Goal: Task Accomplishment & Management: Complete application form

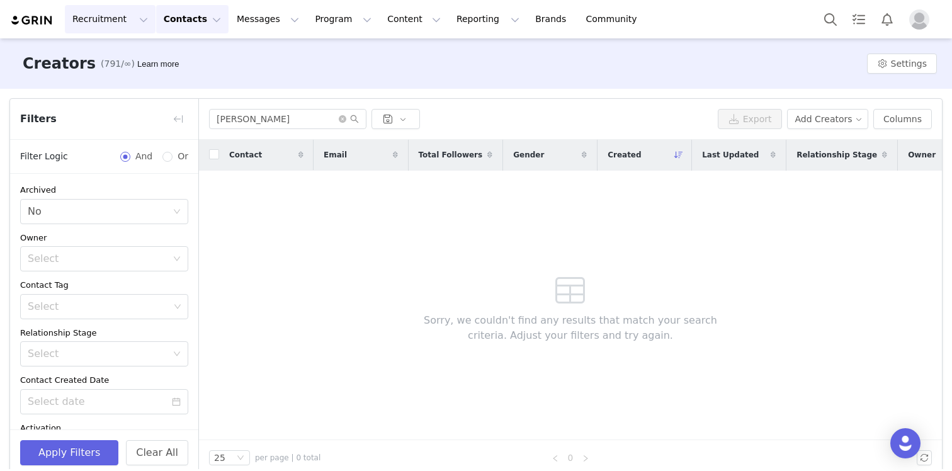
click at [105, 27] on button "Recruitment Recruitment" at bounding box center [110, 19] width 91 height 28
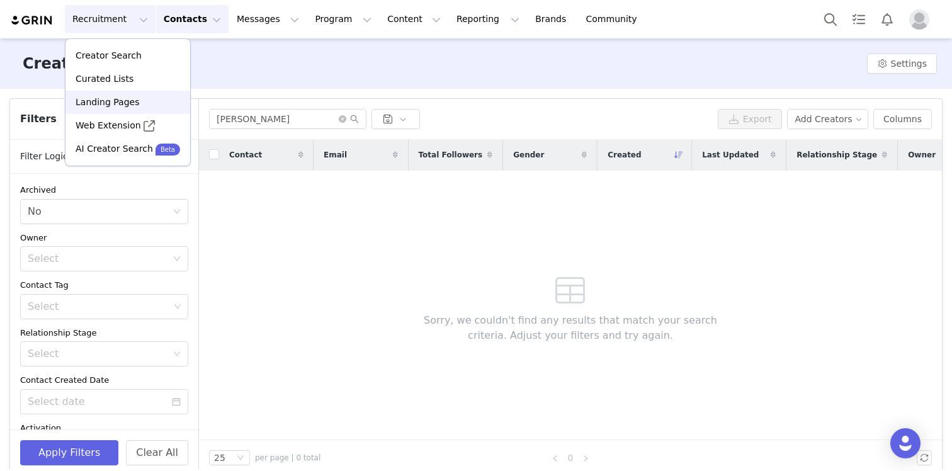
click at [133, 101] on p "Landing Pages" at bounding box center [108, 102] width 64 height 13
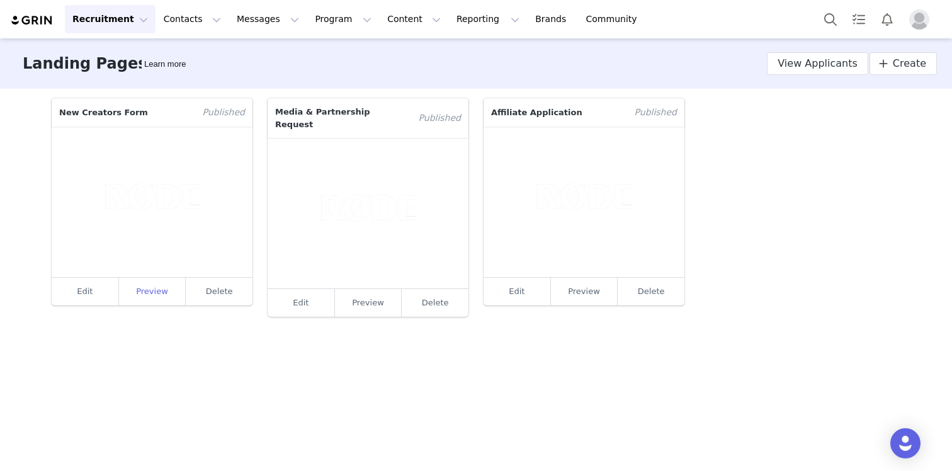
click at [145, 290] on link "Preview" at bounding box center [152, 292] width 67 height 28
click at [591, 290] on link "Preview" at bounding box center [584, 292] width 67 height 28
click at [374, 295] on link "Preview" at bounding box center [368, 303] width 67 height 28
click at [201, 57] on div "Landing Pages Learn more View Applicants Create" at bounding box center [476, 63] width 952 height 50
click at [137, 27] on button "Recruitment Recruitment" at bounding box center [110, 19] width 91 height 28
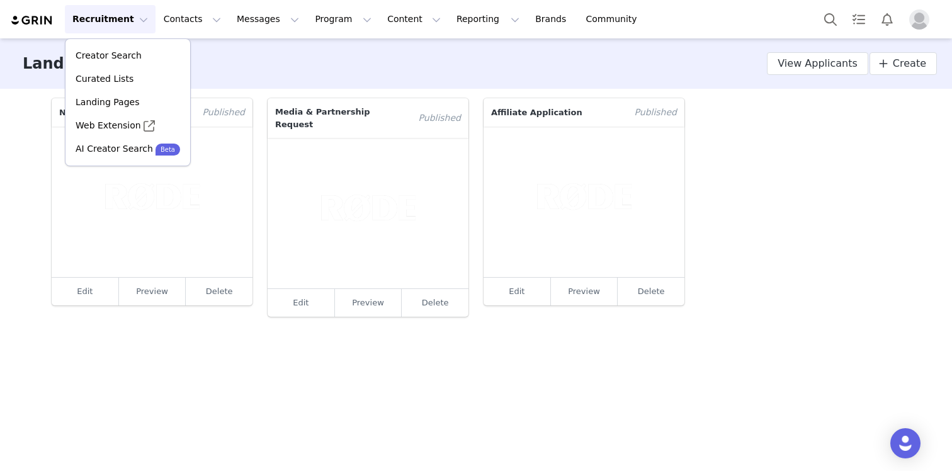
click at [145, 349] on main "Landing Pages Learn more View Applicants Create New Creators Form Published Edi…" at bounding box center [476, 253] width 952 height 431
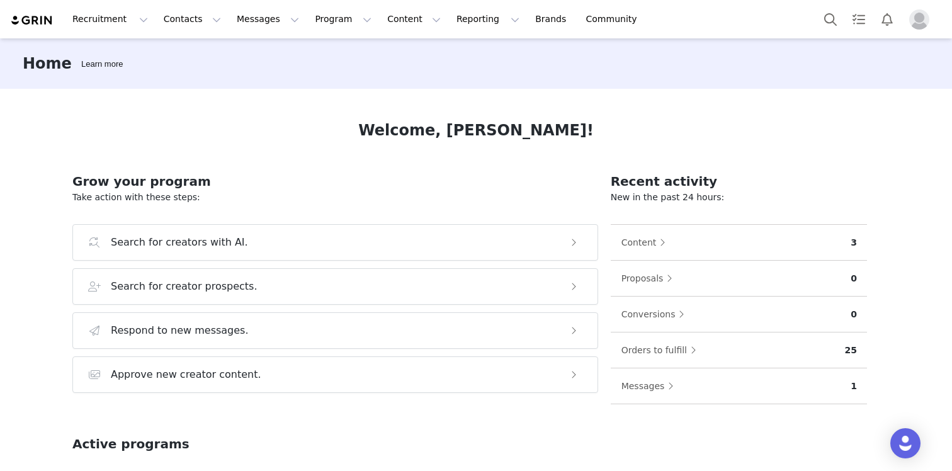
click at [195, 133] on div "Welcome, [PERSON_NAME]!" at bounding box center [475, 130] width 807 height 23
click at [188, 20] on button "Contacts Contacts" at bounding box center [192, 19] width 72 height 28
click at [186, 58] on p "Creators" at bounding box center [176, 55] width 38 height 13
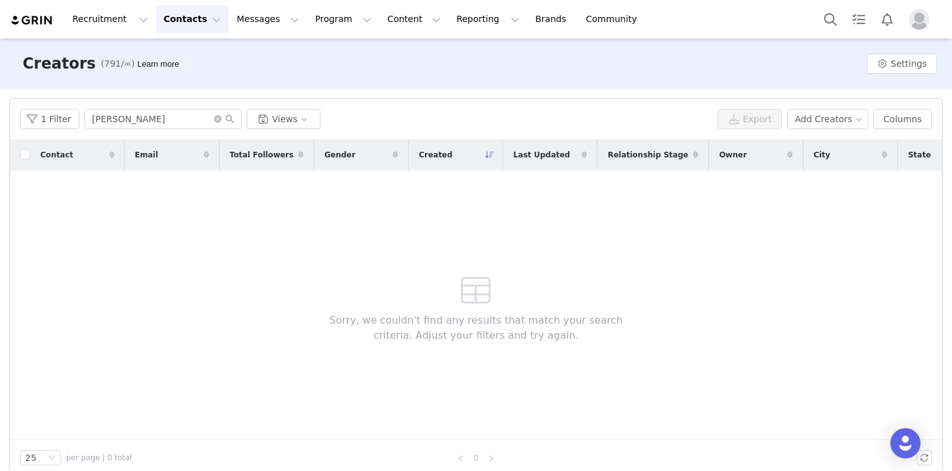
scroll to position [16, 0]
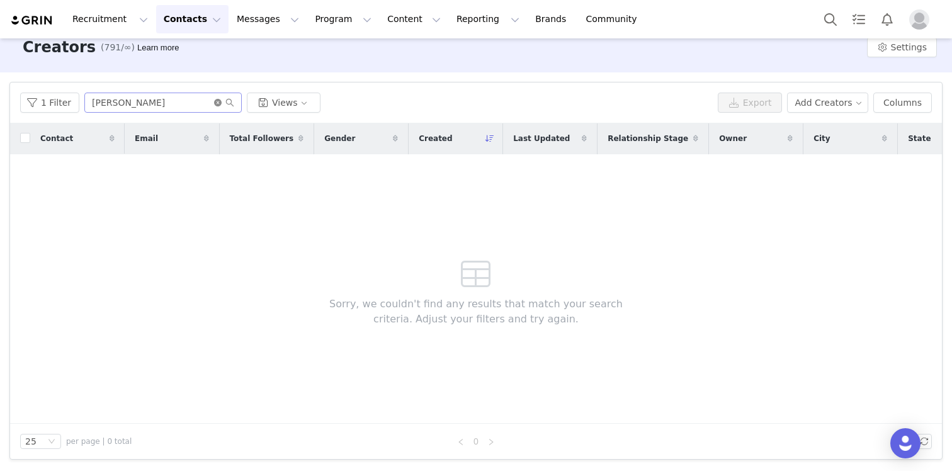
click at [214, 102] on icon "icon: close-circle" at bounding box center [218, 103] width 8 height 8
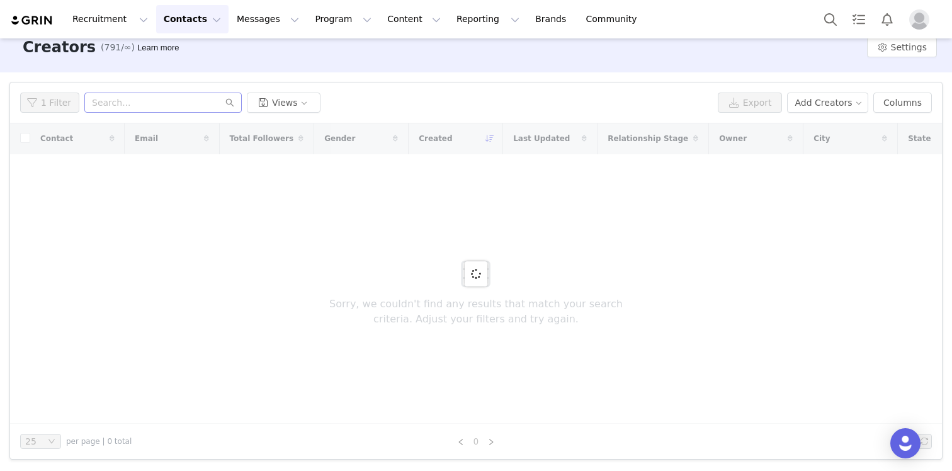
click at [313, 283] on div at bounding box center [476, 273] width 932 height 300
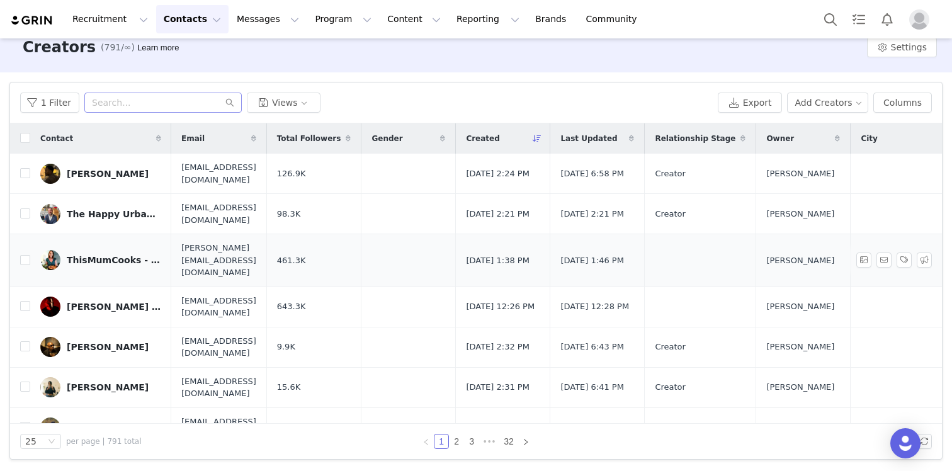
scroll to position [0, 0]
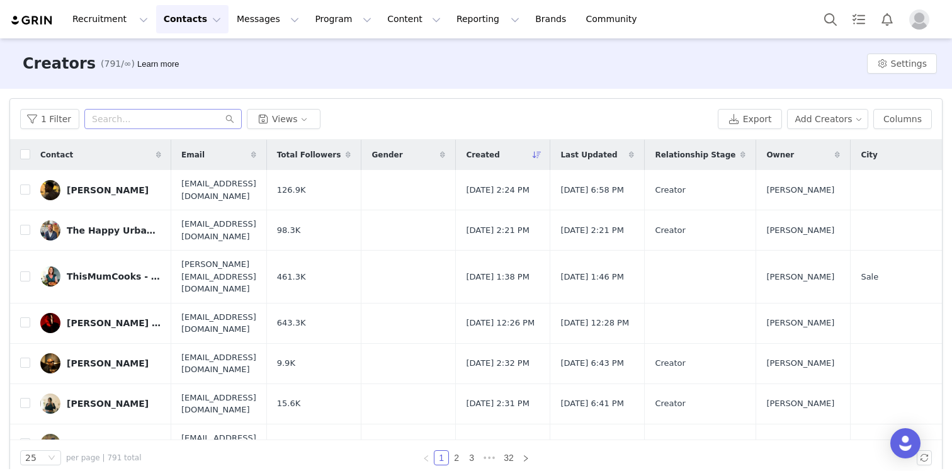
click at [365, 116] on div "1 Filter Views" at bounding box center [366, 119] width 692 height 20
click at [846, 113] on button "Add Creators" at bounding box center [828, 119] width 82 height 20
click at [832, 138] on span "Add a Creator" at bounding box center [829, 144] width 61 height 14
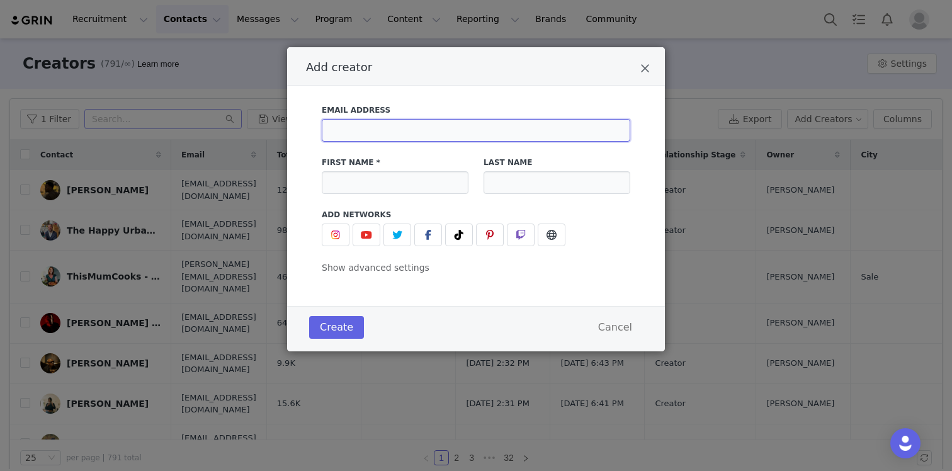
click at [532, 138] on input "Add creator" at bounding box center [476, 130] width 308 height 23
click at [319, 160] on div "First Name *" at bounding box center [395, 175] width 162 height 52
click at [646, 65] on icon "Close" at bounding box center [644, 68] width 9 height 13
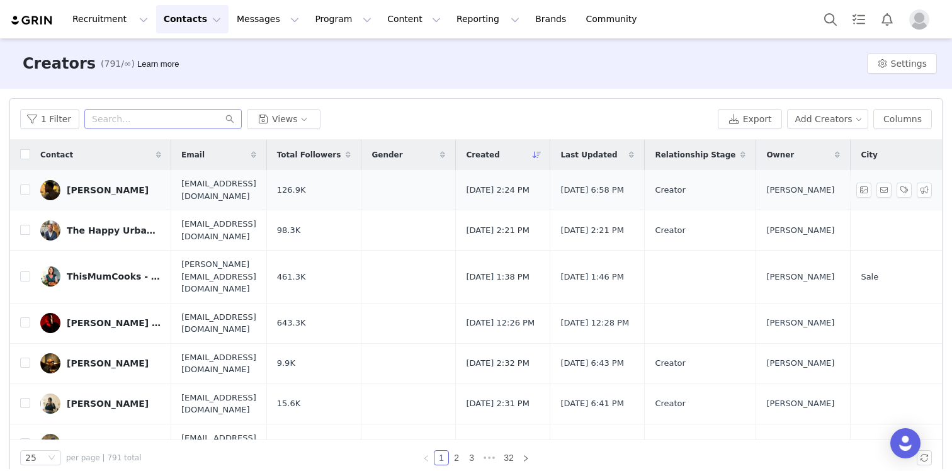
click at [103, 187] on div "[PERSON_NAME]" at bounding box center [108, 190] width 82 height 10
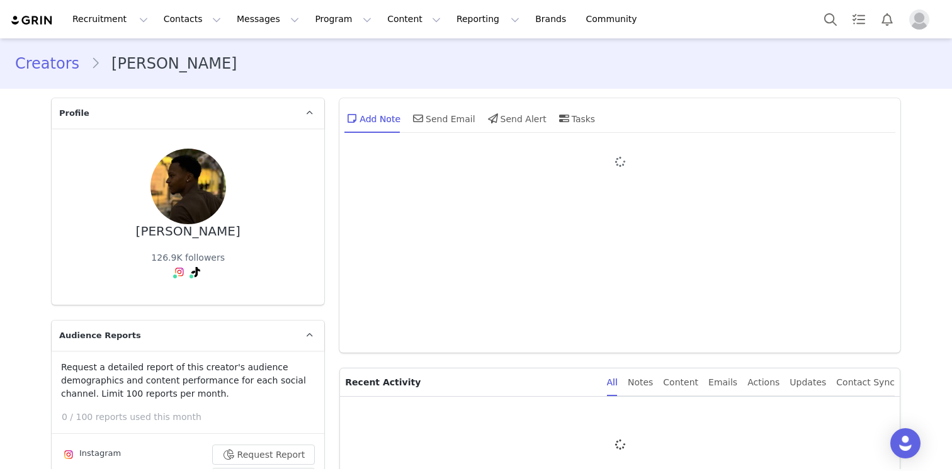
type input "+1 ([GEOGRAPHIC_DATA])"
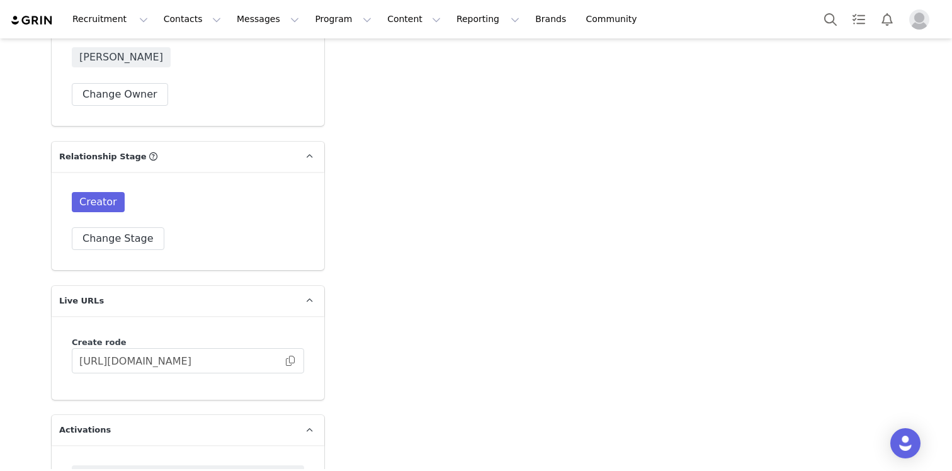
scroll to position [2175, 0]
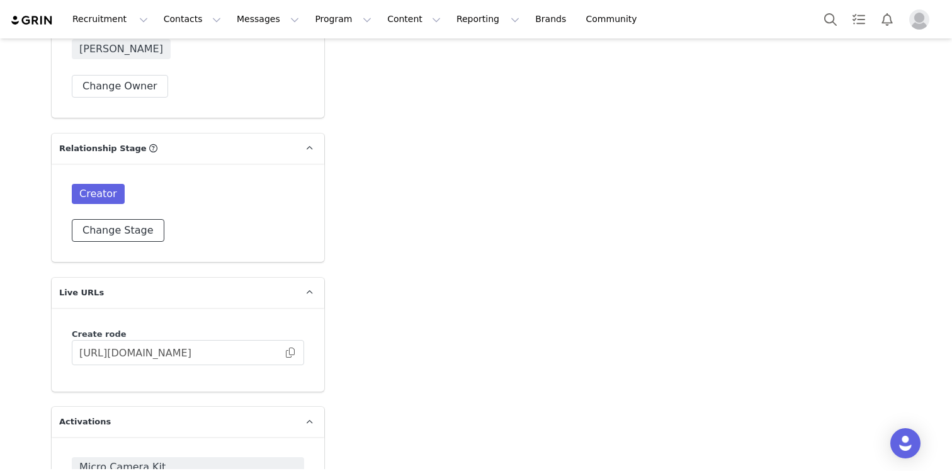
click at [127, 232] on button "Change Stage" at bounding box center [118, 230] width 93 height 23
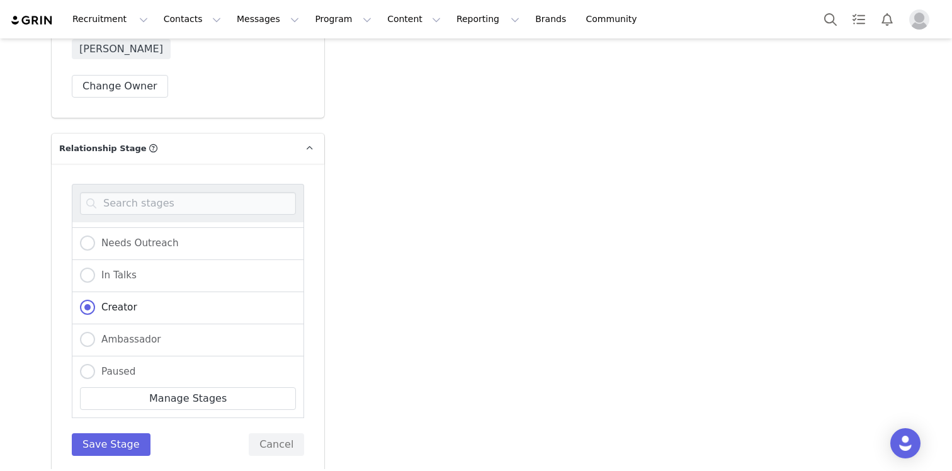
scroll to position [132, 0]
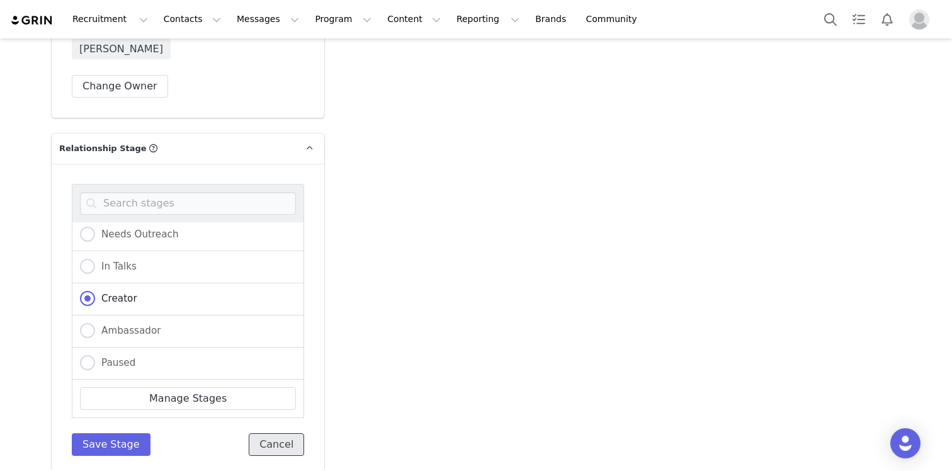
click at [290, 446] on button "Cancel" at bounding box center [276, 444] width 55 height 23
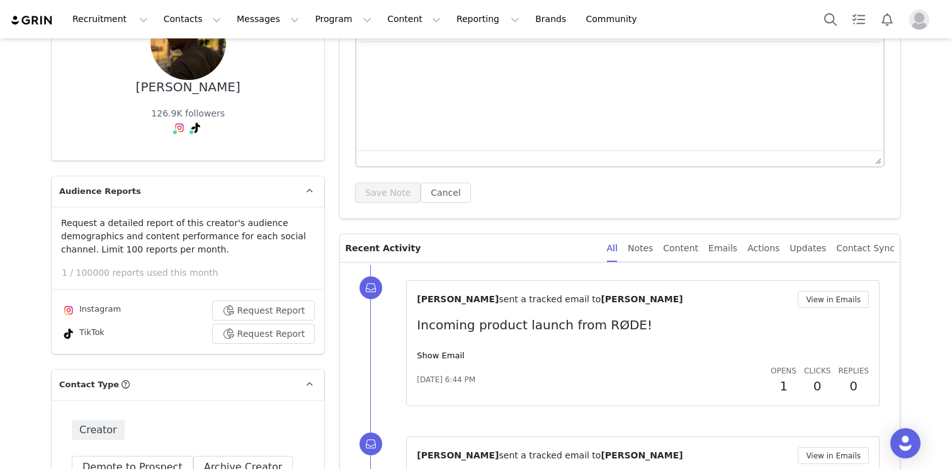
scroll to position [0, 0]
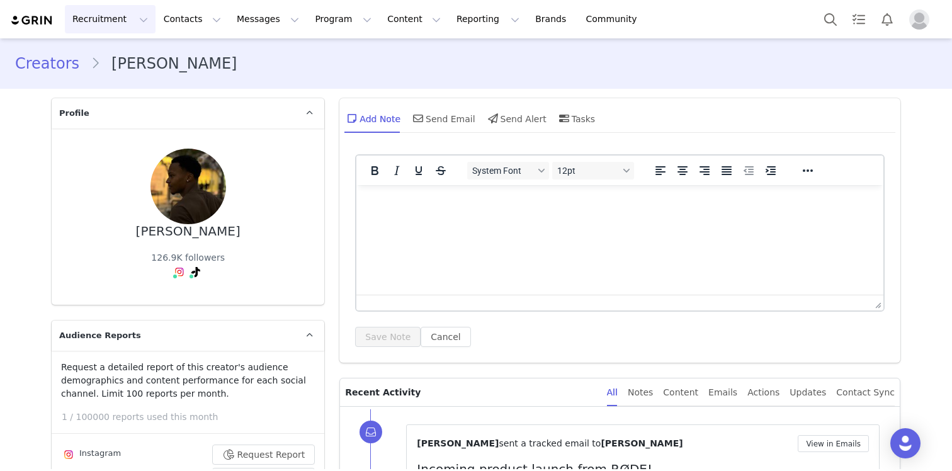
click at [129, 25] on button "Recruitment Recruitment" at bounding box center [110, 19] width 91 height 28
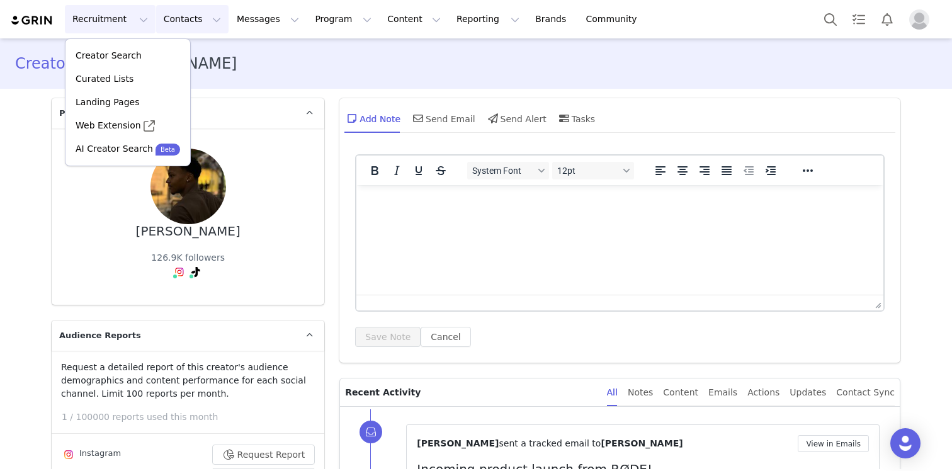
click at [184, 17] on button "Contacts Contacts" at bounding box center [192, 19] width 72 height 28
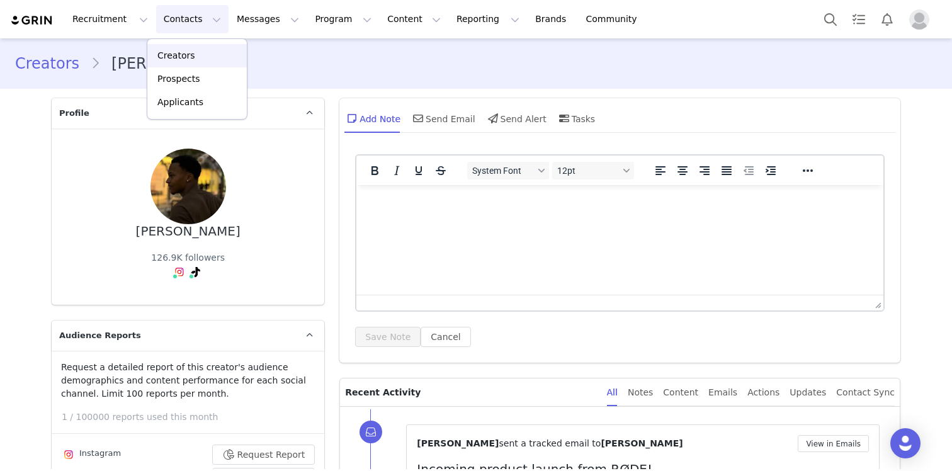
click at [184, 56] on p "Creators" at bounding box center [176, 55] width 38 height 13
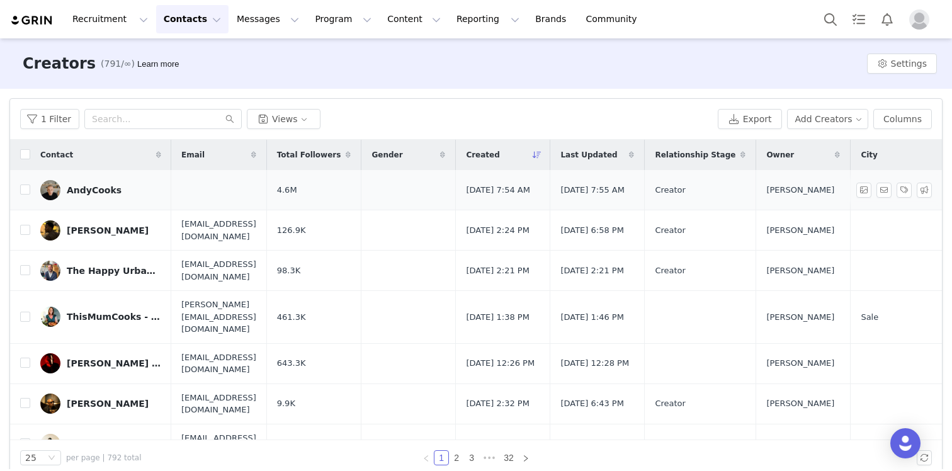
click at [99, 190] on div "AndyCooks" at bounding box center [94, 190] width 55 height 10
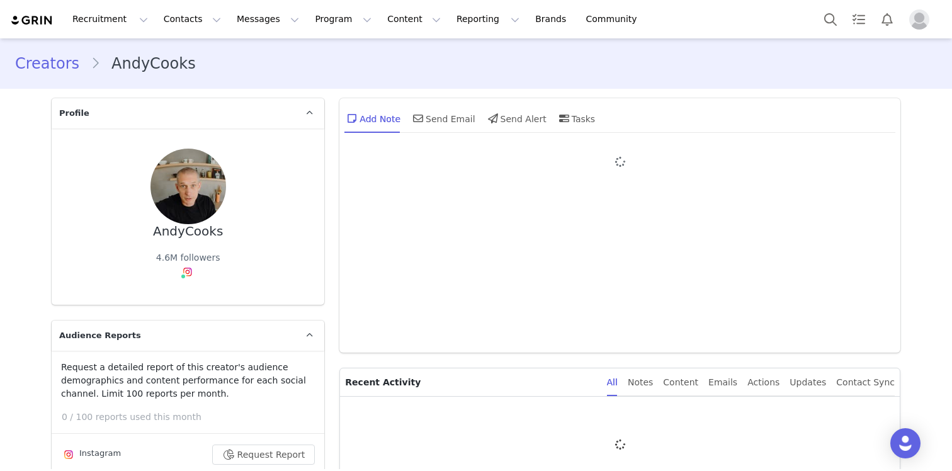
type input "+1 ([GEOGRAPHIC_DATA])"
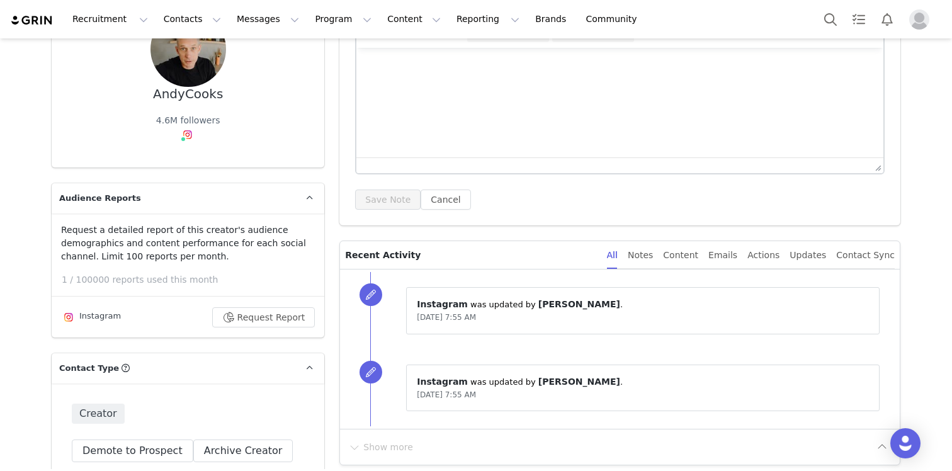
scroll to position [127, 0]
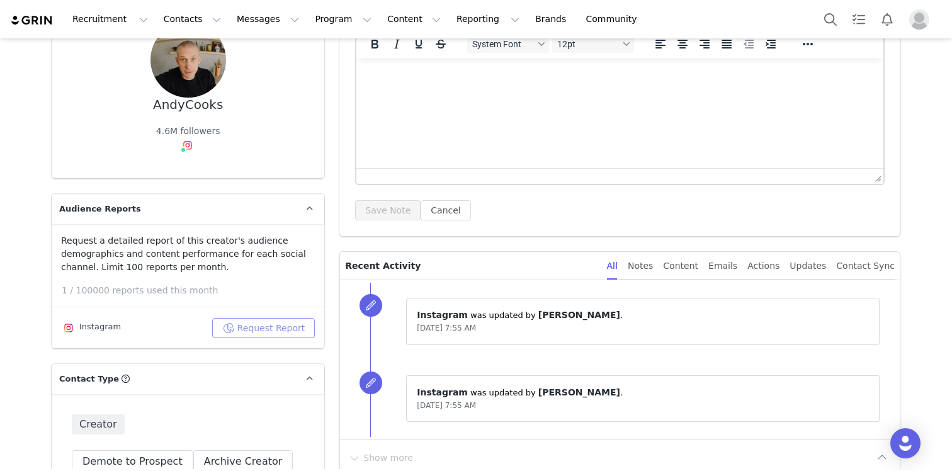
click at [267, 320] on button "Request Report" at bounding box center [263, 328] width 103 height 20
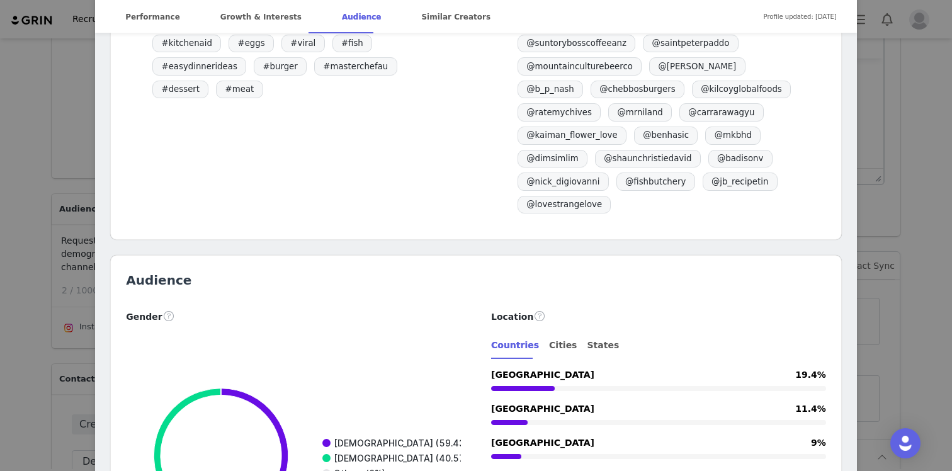
scroll to position [1188, 0]
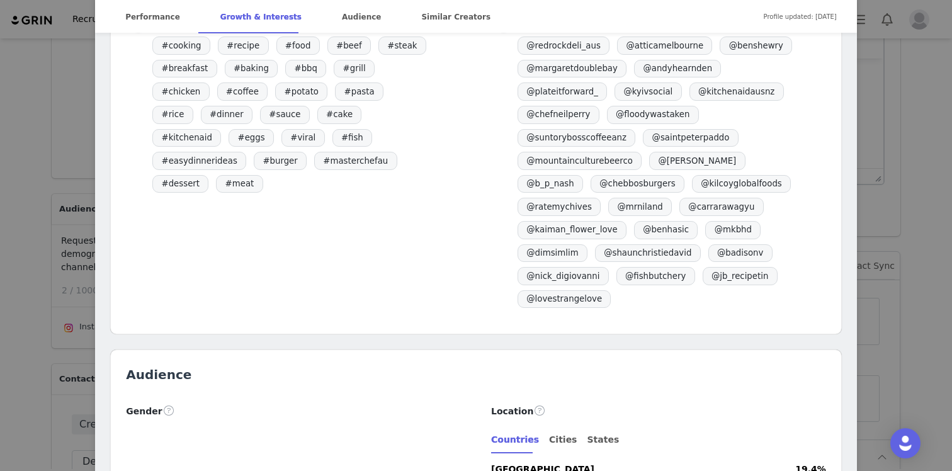
click at [897, 120] on div "[PERSON_NAME] Verified @andyhearnden Links 👇 Location [GEOGRAPHIC_DATA], [GEOGR…" at bounding box center [476, 235] width 952 height 471
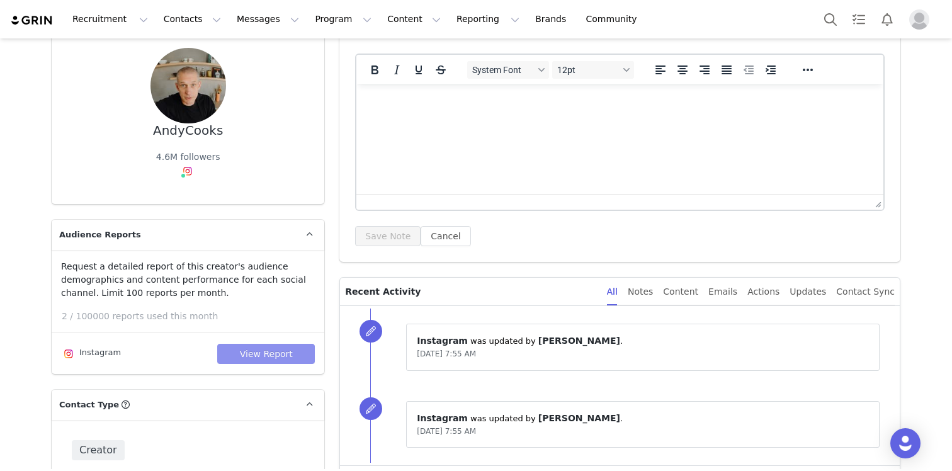
scroll to position [0, 0]
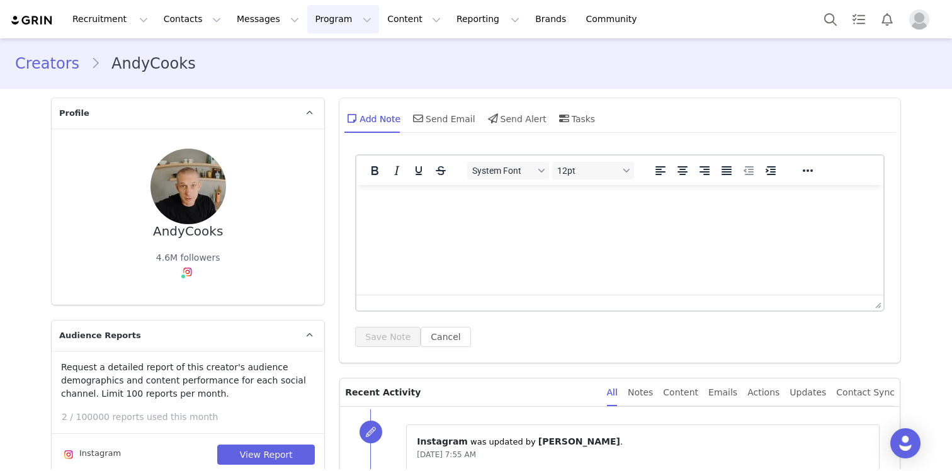
click at [325, 13] on button "Program Program" at bounding box center [343, 19] width 72 height 28
click at [323, 52] on p "Activations" at bounding box center [322, 55] width 48 height 13
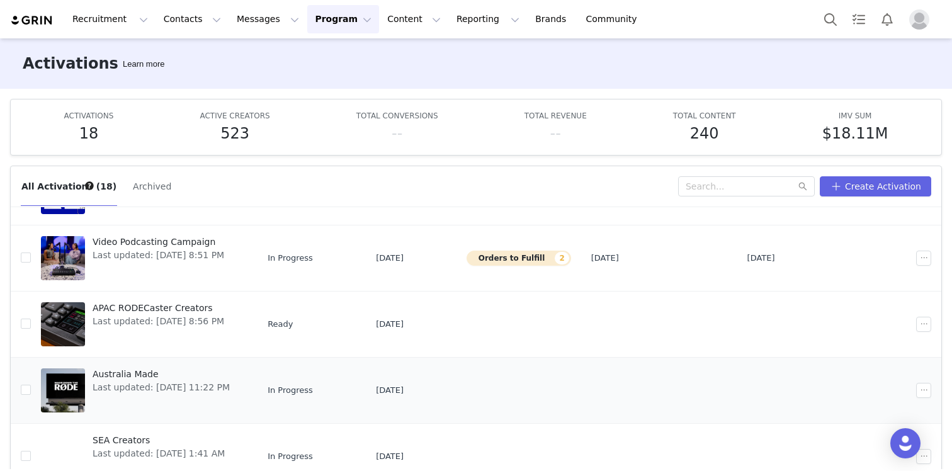
scroll to position [66, 0]
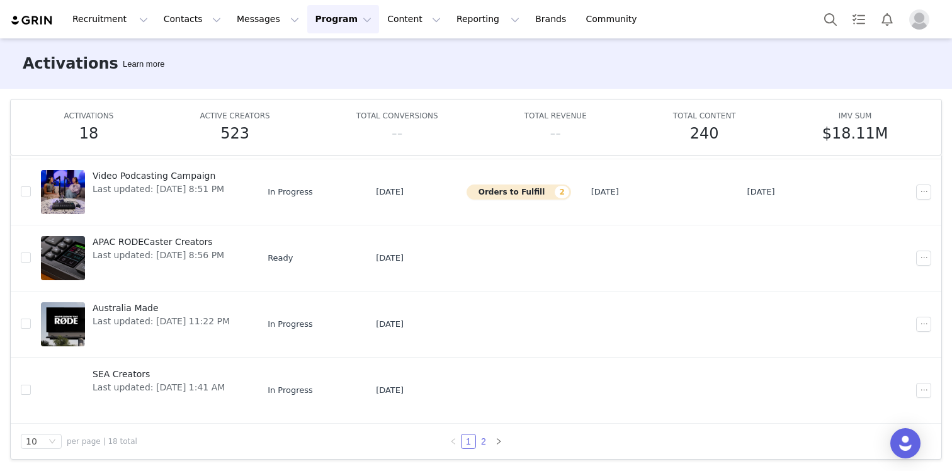
click at [483, 437] on link "2" at bounding box center [484, 441] width 14 height 14
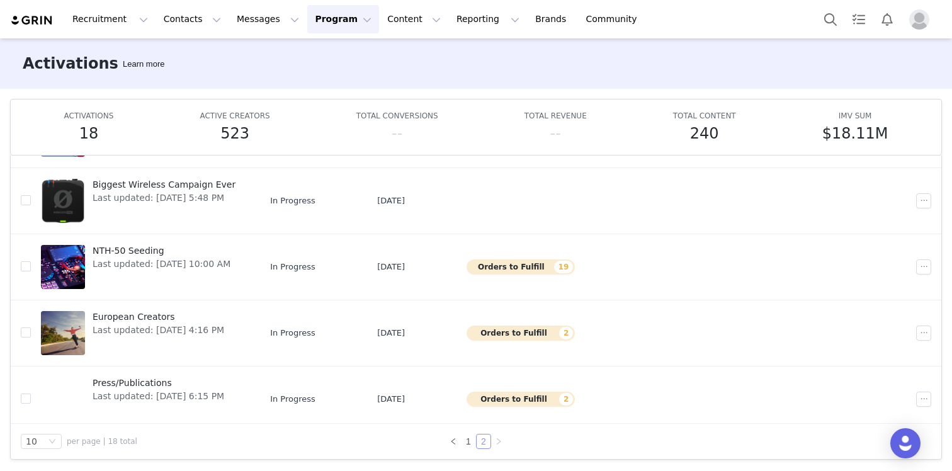
scroll to position [277, 0]
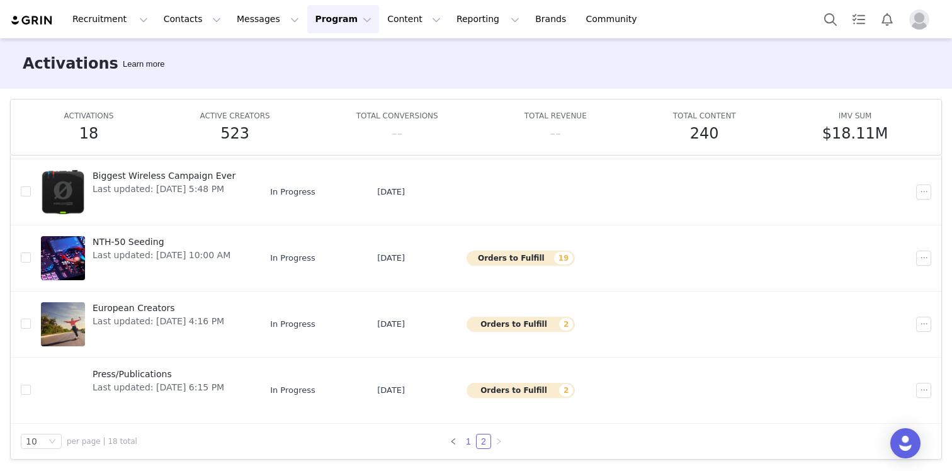
click at [473, 438] on link "1" at bounding box center [468, 441] width 14 height 14
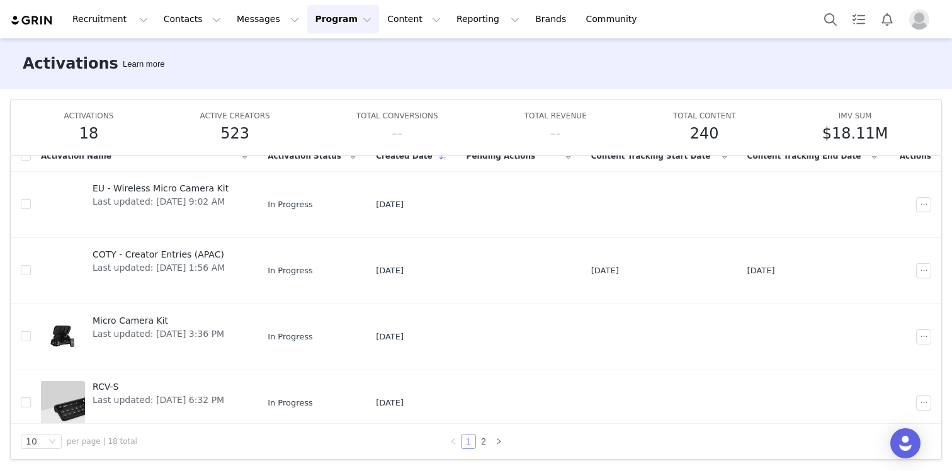
scroll to position [0, 0]
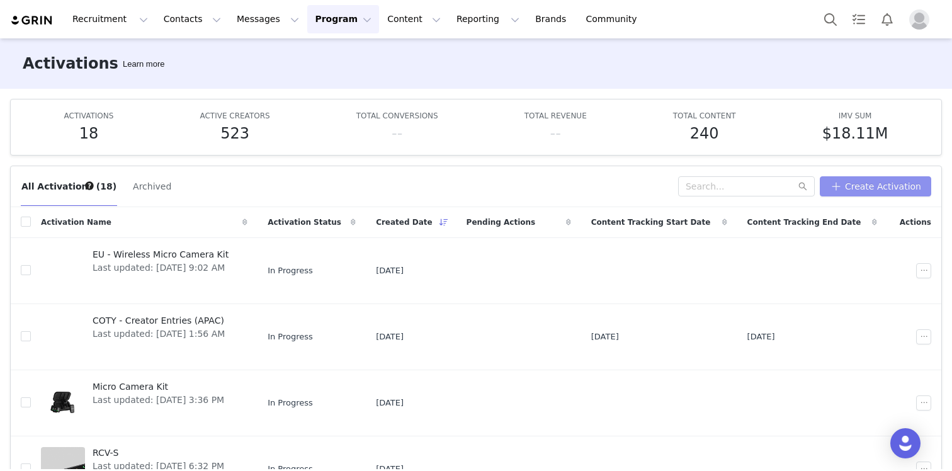
click at [902, 180] on button "Create Activation" at bounding box center [875, 186] width 111 height 20
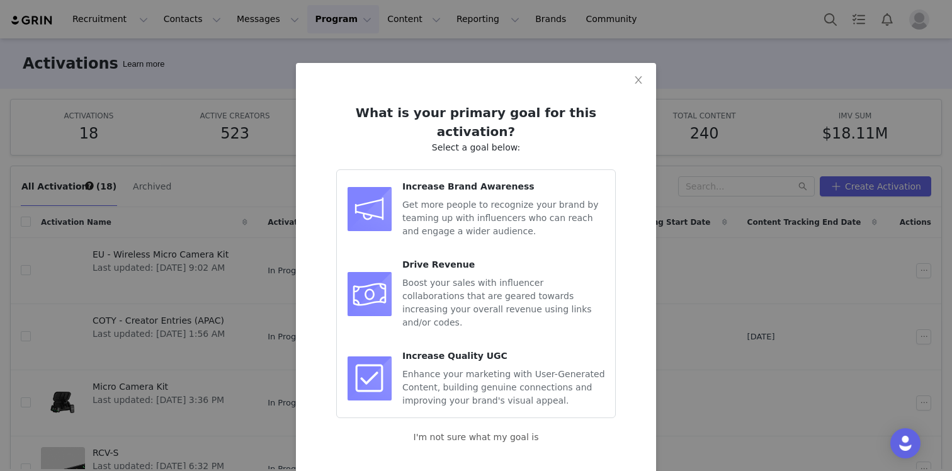
click at [381, 193] on img at bounding box center [369, 208] width 45 height 45
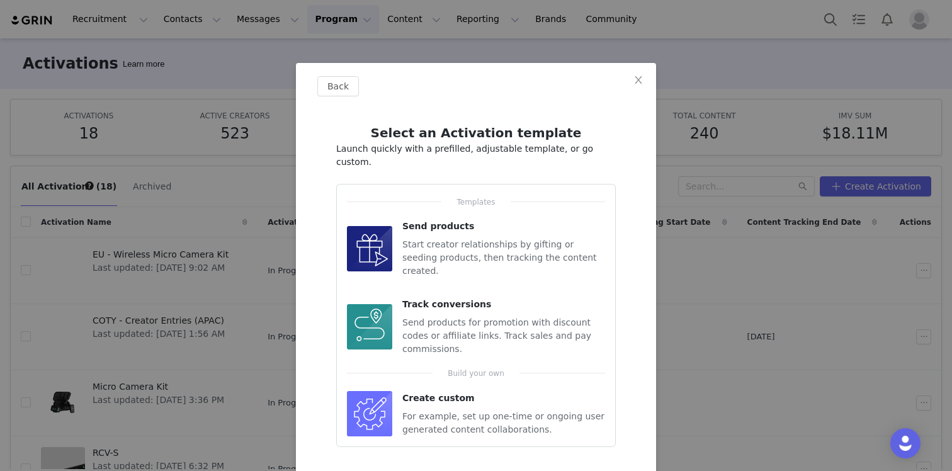
scroll to position [6, 0]
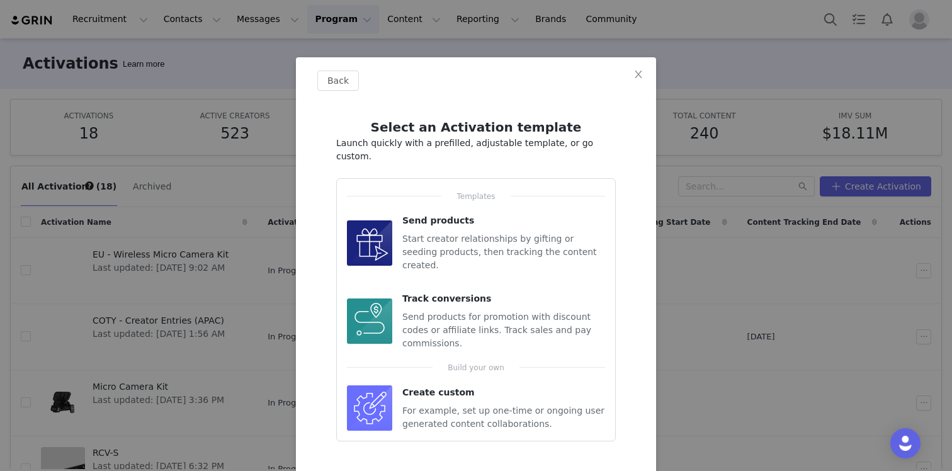
click at [381, 385] on img at bounding box center [369, 407] width 45 height 45
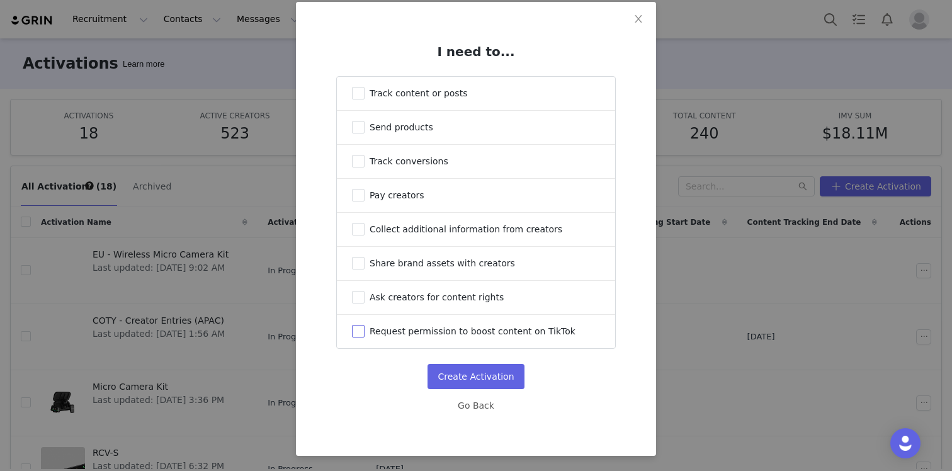
scroll to position [28, 0]
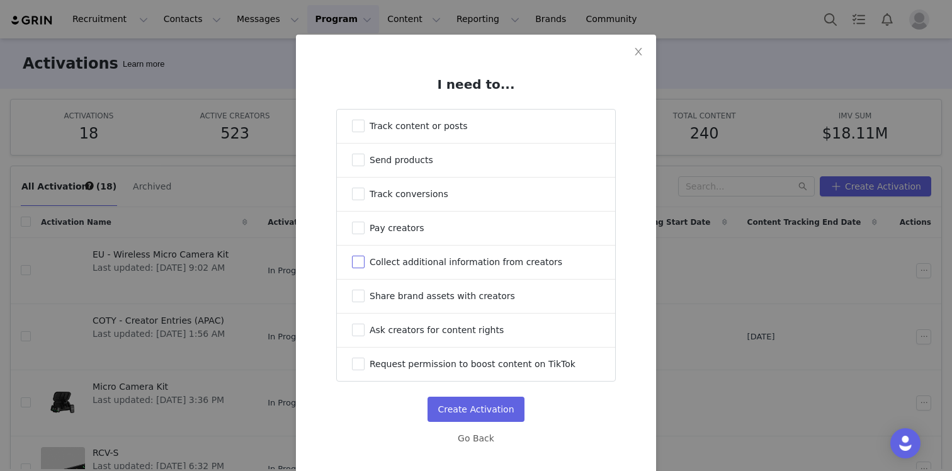
click at [546, 267] on span "Collect additional information from creators" at bounding box center [466, 262] width 193 height 10
click at [364, 268] on input "Collect additional information from creators" at bounding box center [358, 262] width 13 height 13
checkbox input "true"
click at [435, 288] on label "Share brand assets with creators" at bounding box center [476, 295] width 278 height 33
click at [364, 290] on input "Share brand assets with creators" at bounding box center [358, 296] width 13 height 13
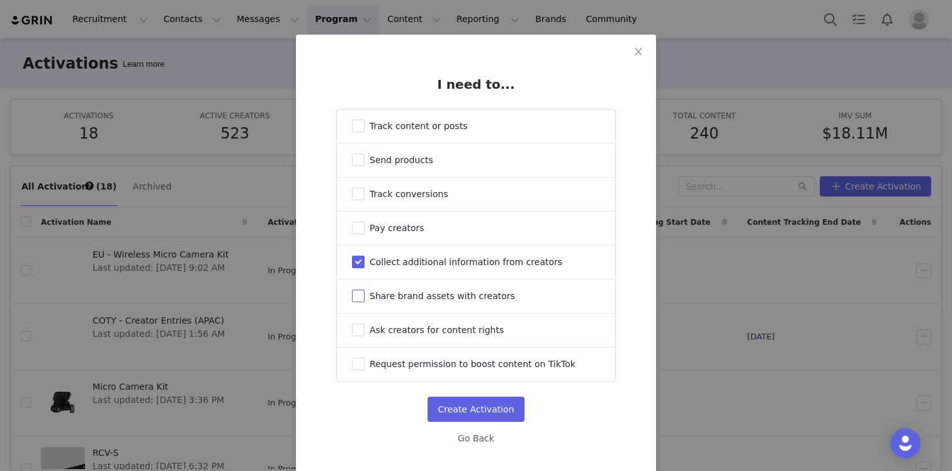
checkbox input "true"
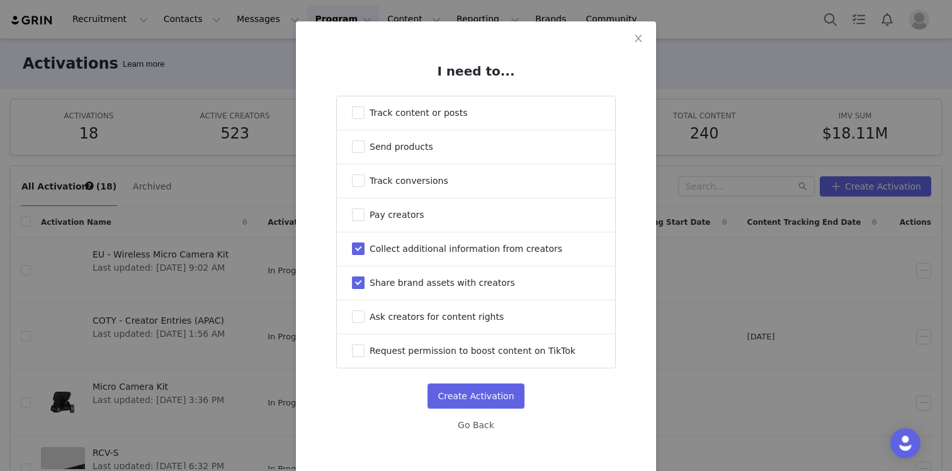
scroll to position [52, 0]
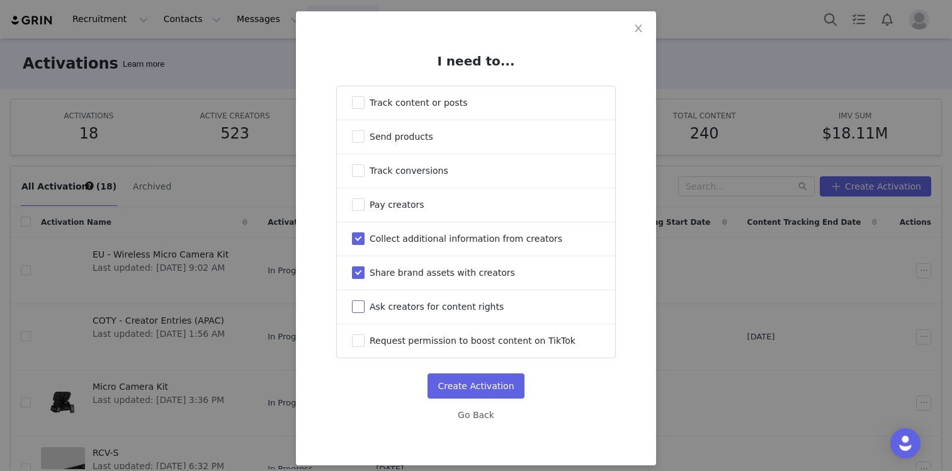
click at [519, 313] on label "Ask creators for content rights" at bounding box center [476, 306] width 278 height 33
click at [364, 313] on input "Ask creators for content rights" at bounding box center [358, 306] width 13 height 13
checkbox input "true"
click at [495, 390] on button "Create Activation" at bounding box center [475, 385] width 96 height 25
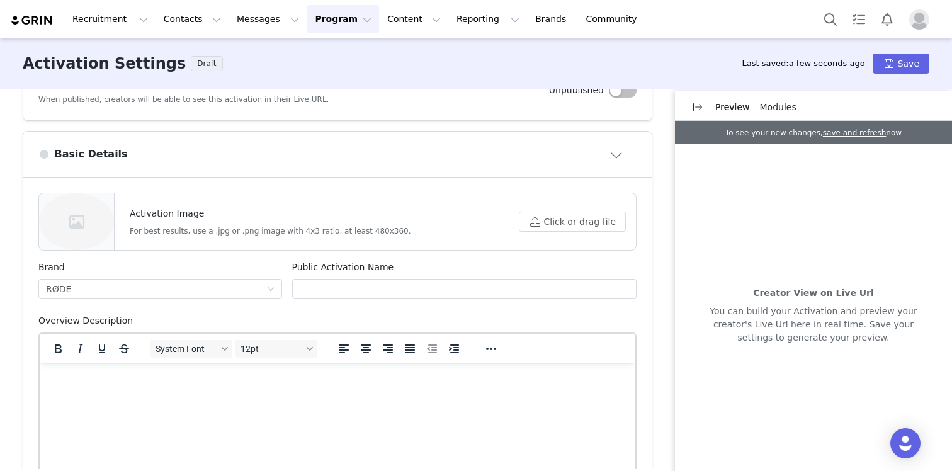
scroll to position [324, 0]
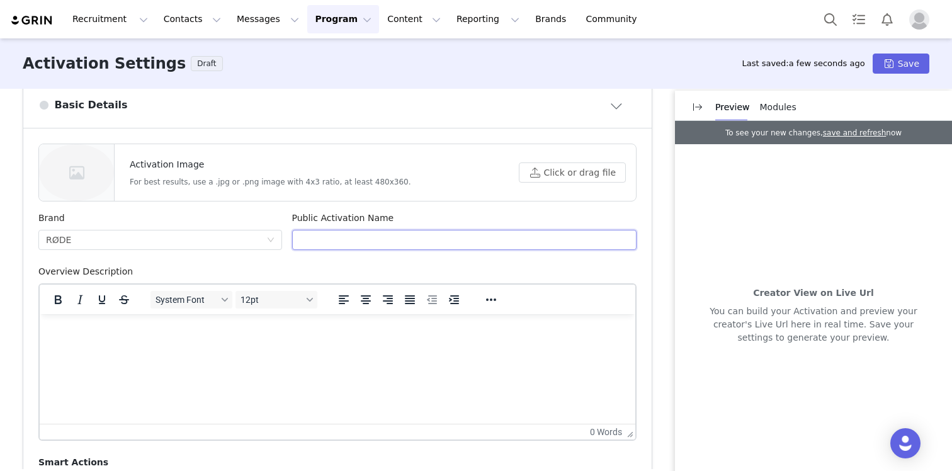
click at [406, 242] on input "text" at bounding box center [464, 240] width 345 height 20
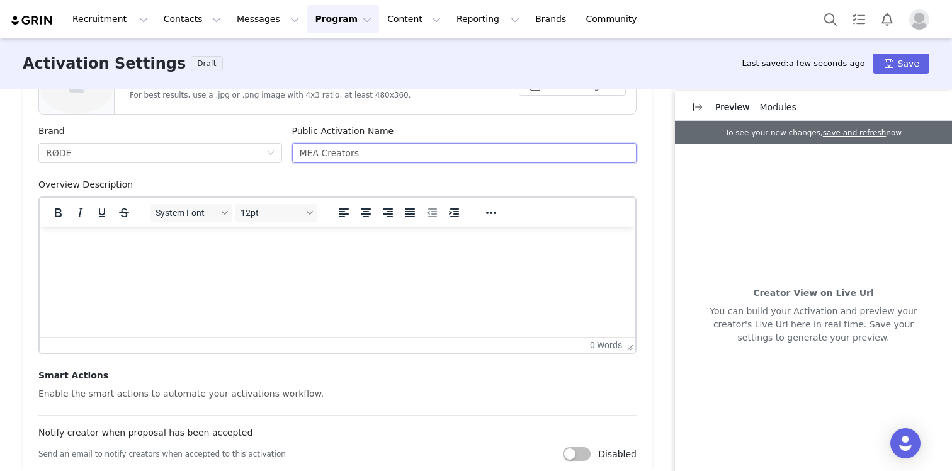
scroll to position [420, 0]
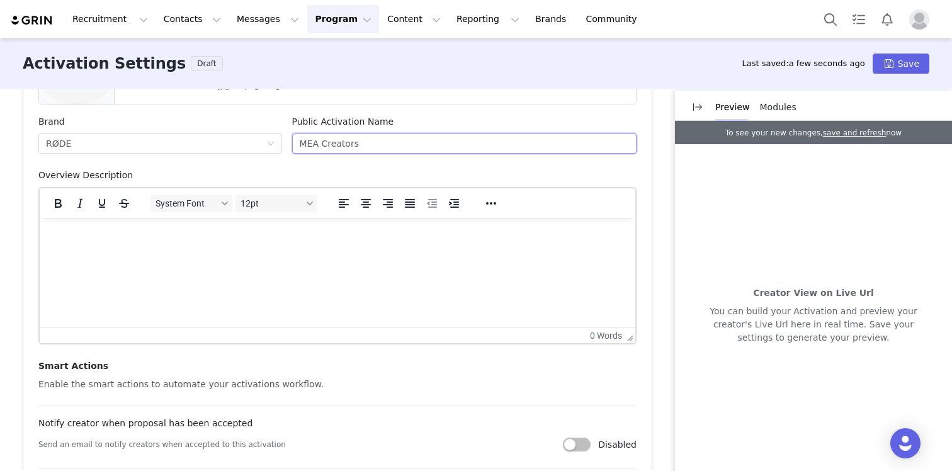
type input "MEA Creators"
click at [331, 252] on html at bounding box center [337, 235] width 595 height 34
click at [369, 145] on input "MEA Creators" at bounding box center [464, 143] width 345 height 20
type input "MEA Creators & Brands"
click at [166, 239] on p "List of creators" at bounding box center [337, 235] width 575 height 14
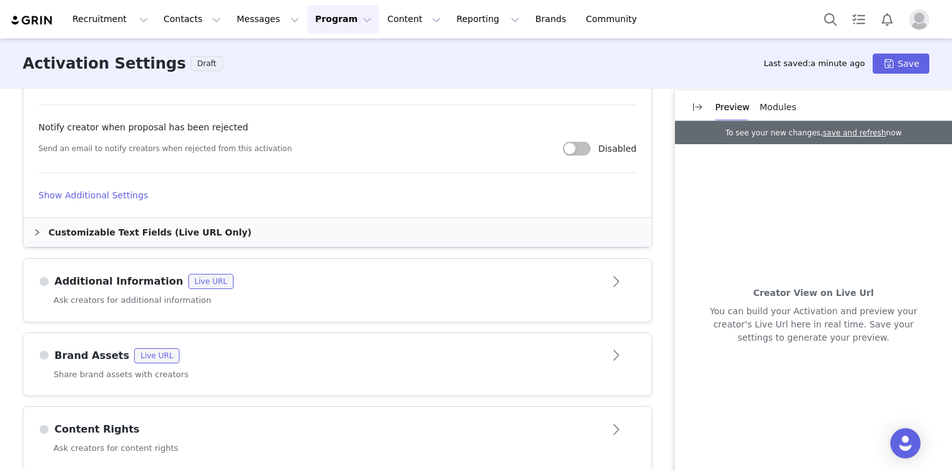
scroll to position [798, 0]
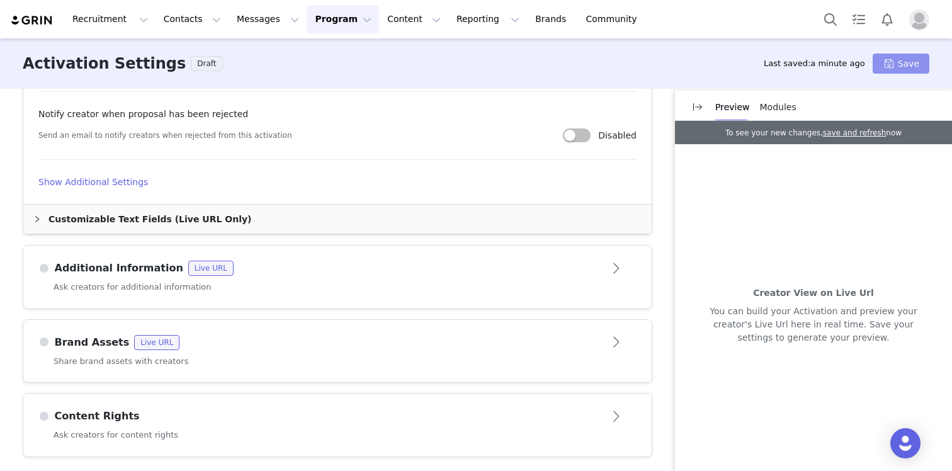
click at [898, 60] on button "Save" at bounding box center [900, 64] width 57 height 20
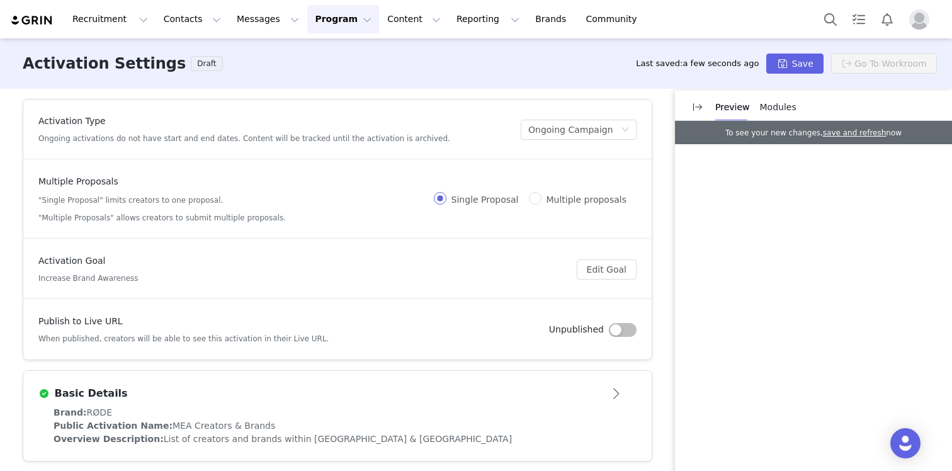
click at [311, 23] on button "Program Program" at bounding box center [343, 19] width 72 height 28
click at [319, 56] on p "Activations" at bounding box center [322, 55] width 48 height 13
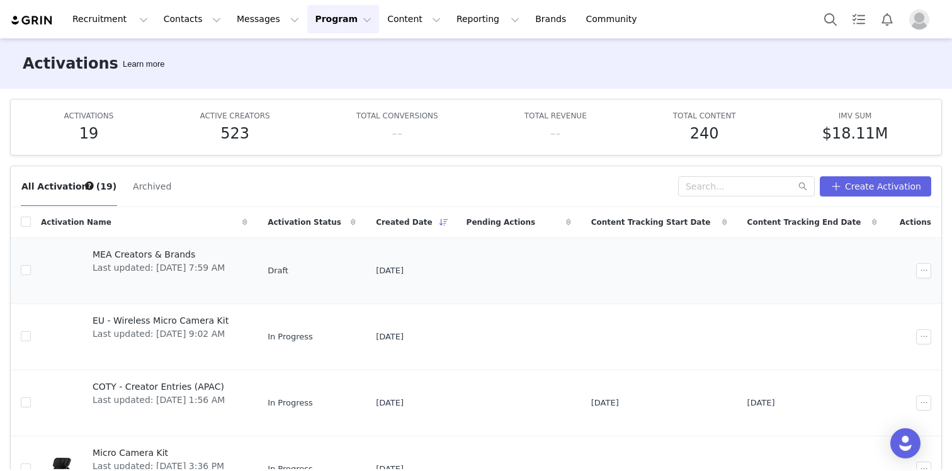
click at [168, 256] on span "MEA Creators & Brands" at bounding box center [159, 254] width 132 height 13
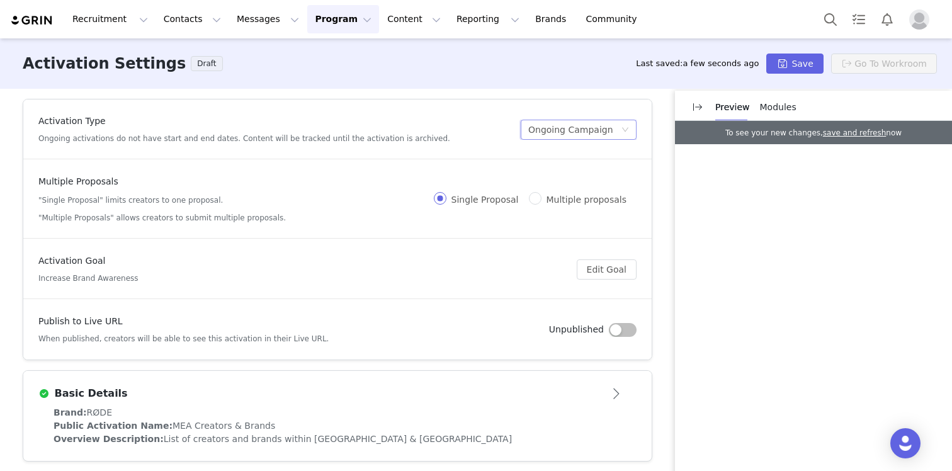
click at [594, 133] on div "Ongoing Campaign" at bounding box center [570, 129] width 85 height 19
click at [349, 234] on article "Multiple Proposals "Single Proposal" limits creators to one proposal. "Multiple…" at bounding box center [337, 199] width 628 height 79
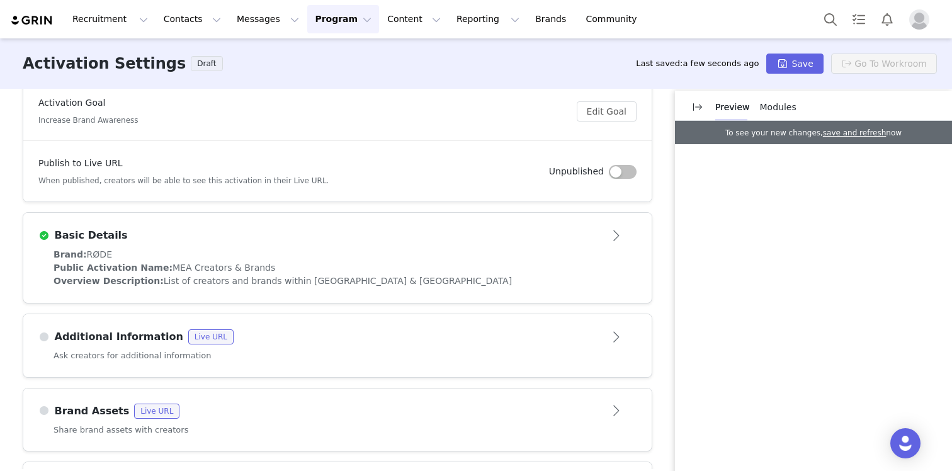
scroll to position [227, 0]
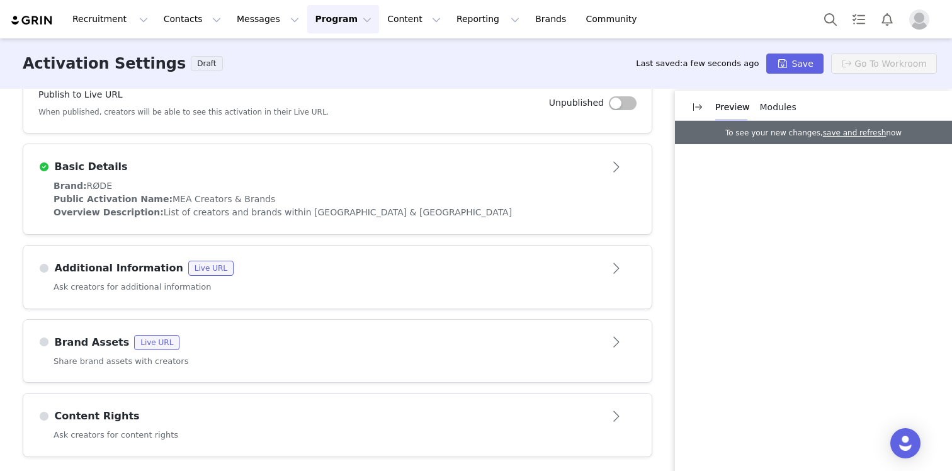
click at [340, 283] on div "Ask creators for additional information" at bounding box center [337, 295] width 628 height 28
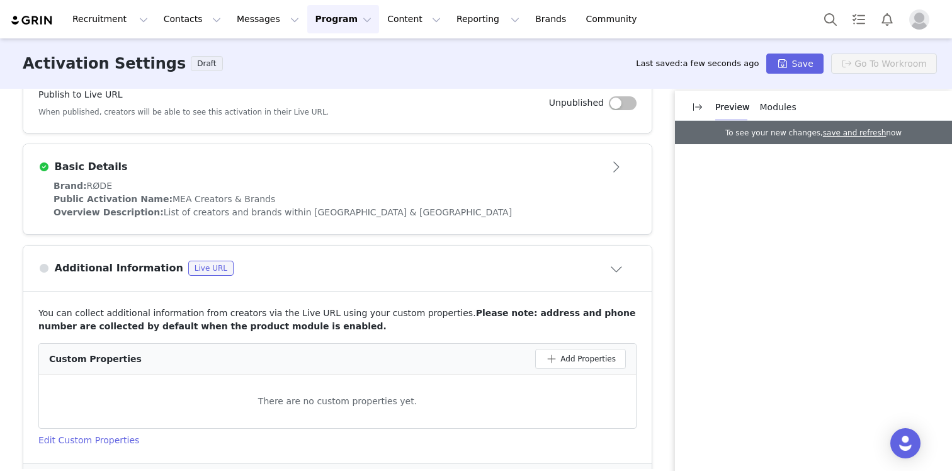
click at [340, 283] on article "Additional Information Live URL" at bounding box center [337, 267] width 628 height 45
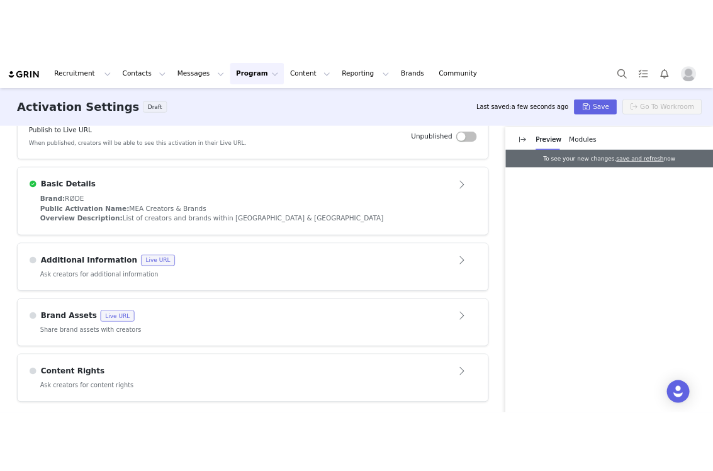
scroll to position [0, 0]
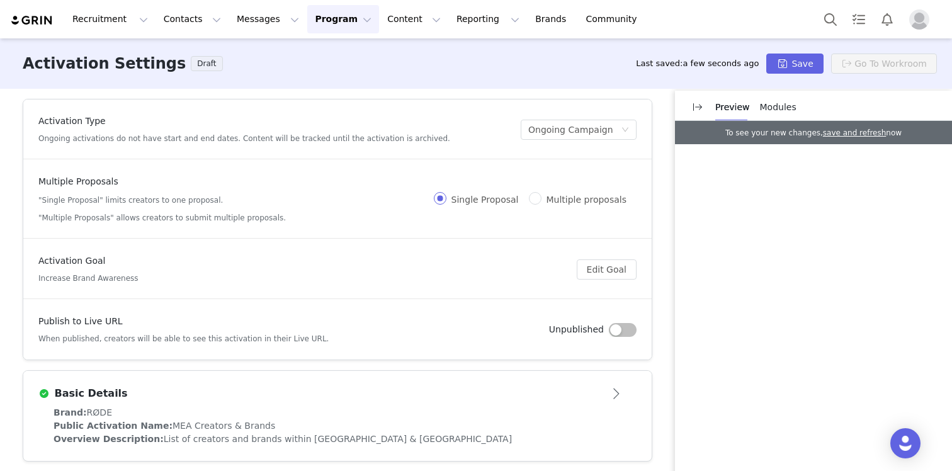
click at [326, 25] on button "Program Program" at bounding box center [343, 19] width 72 height 28
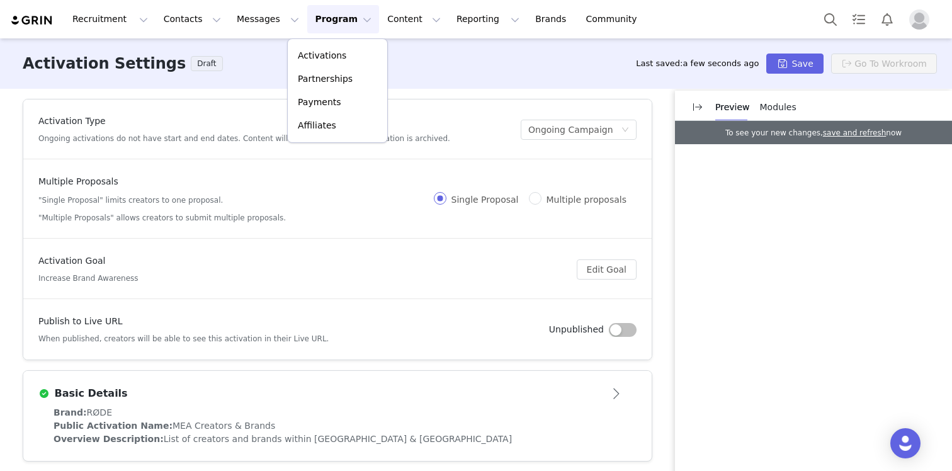
click at [326, 25] on button "Program Program" at bounding box center [343, 19] width 72 height 28
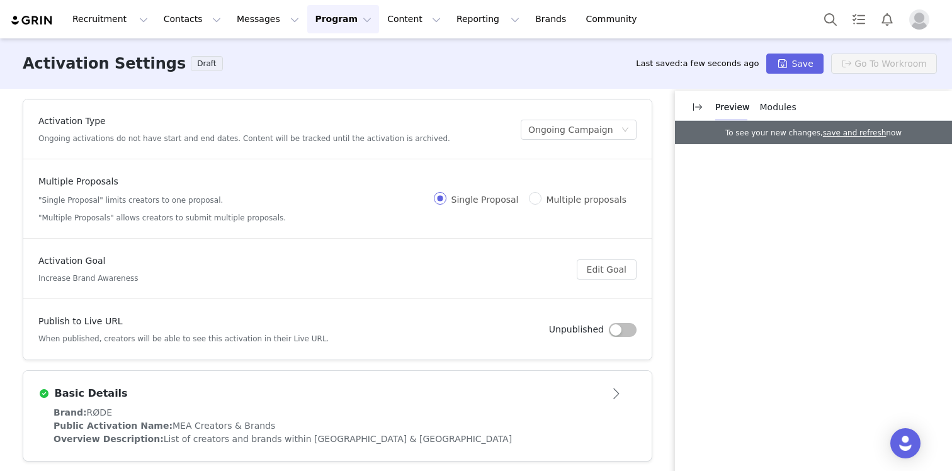
click at [326, 25] on button "Program Program" at bounding box center [343, 19] width 72 height 28
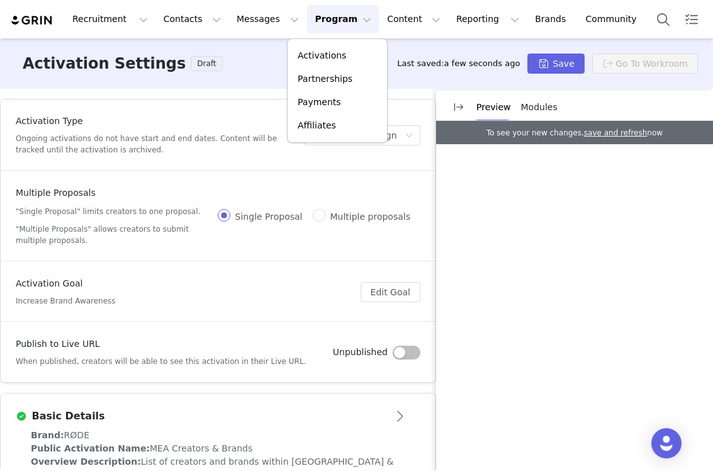
click at [381, 205] on div "Multiple Proposals "Single Proposal" limits creators to one proposal. "Multiple…" at bounding box center [218, 216] width 405 height 60
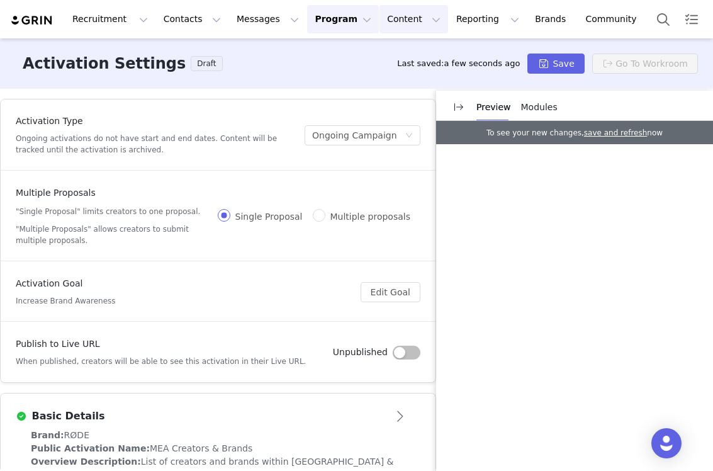
click at [380, 32] on button "Content Content" at bounding box center [414, 19] width 69 height 28
click at [390, 81] on p "Media Library" at bounding box center [394, 78] width 60 height 13
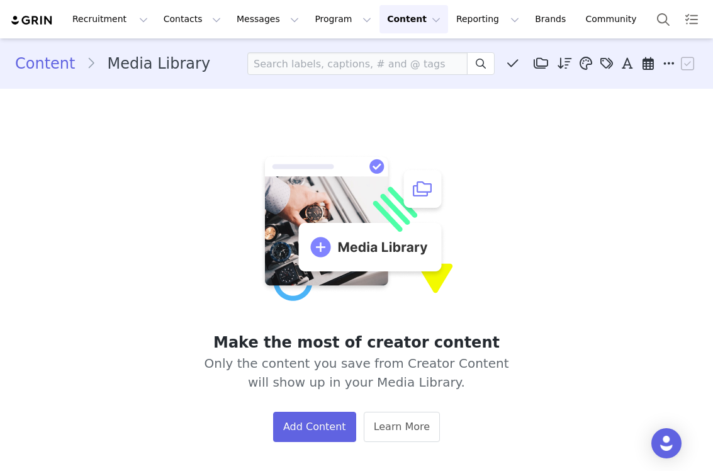
click at [394, 26] on button "Content Content" at bounding box center [414, 19] width 69 height 28
click at [395, 54] on p "Creator Content" at bounding box center [399, 55] width 71 height 13
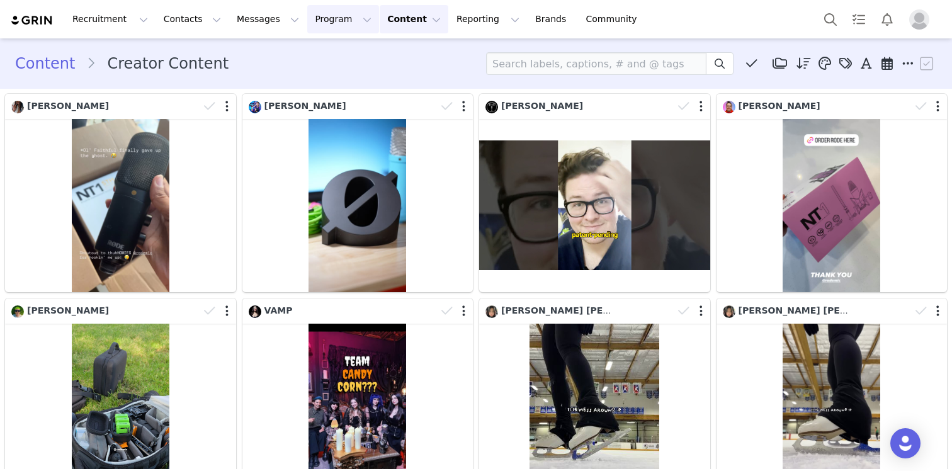
click at [321, 22] on button "Program Program" at bounding box center [343, 19] width 72 height 28
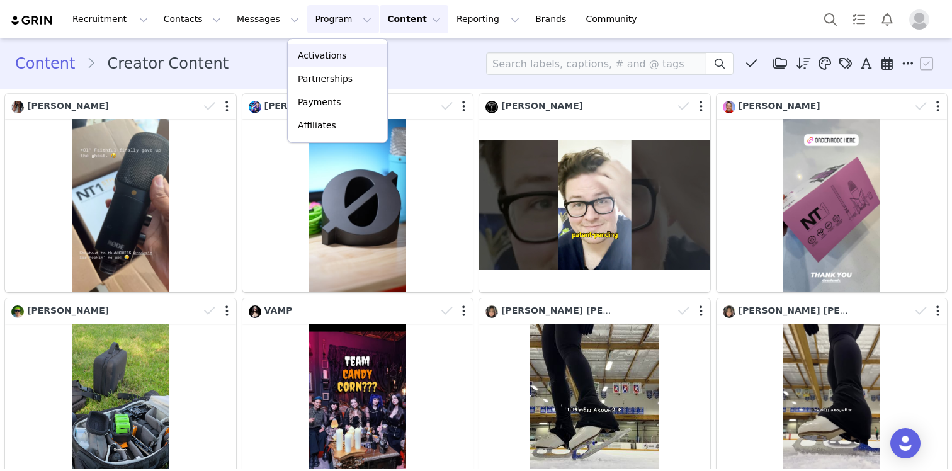
click at [336, 57] on p "Activations" at bounding box center [322, 55] width 48 height 13
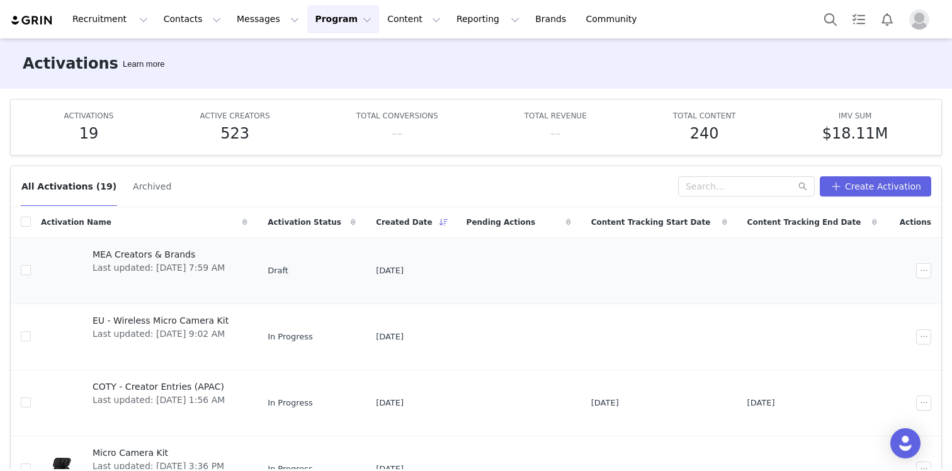
click at [147, 257] on span "MEA Creators & Brands" at bounding box center [159, 254] width 132 height 13
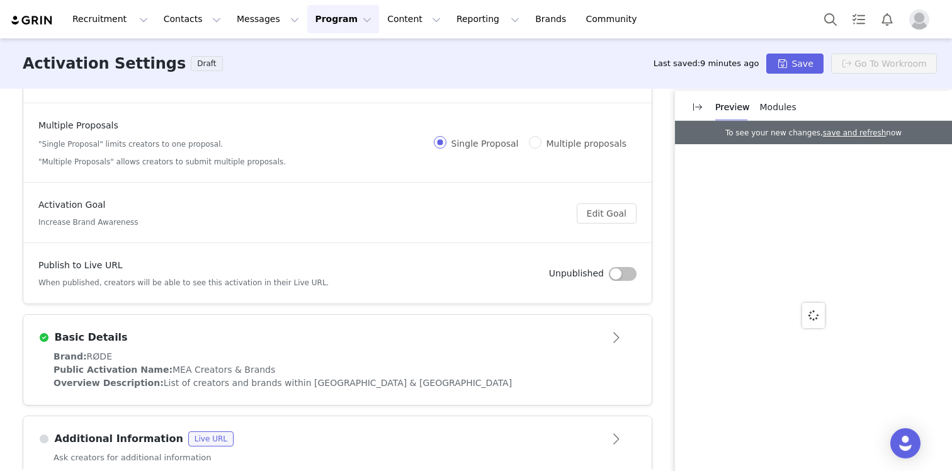
scroll to position [57, 0]
click at [625, 213] on button "Edit Goal" at bounding box center [607, 213] width 60 height 20
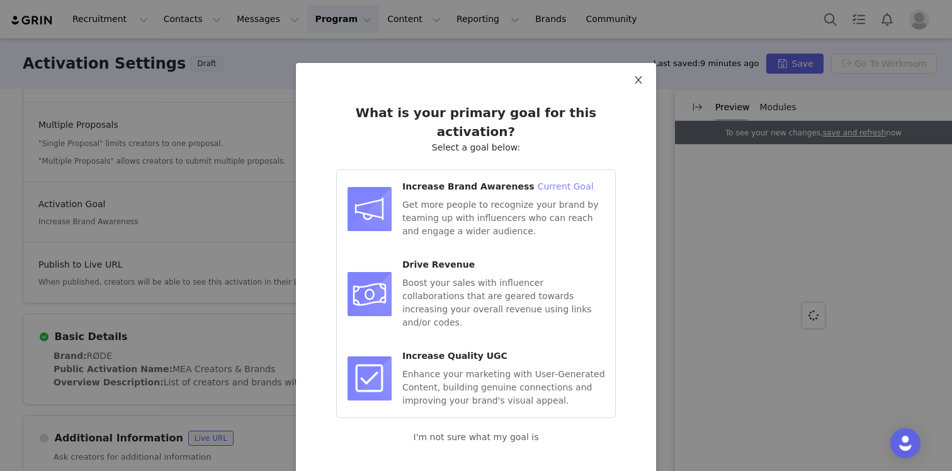
click at [638, 82] on icon "icon: close" at bounding box center [638, 80] width 10 height 10
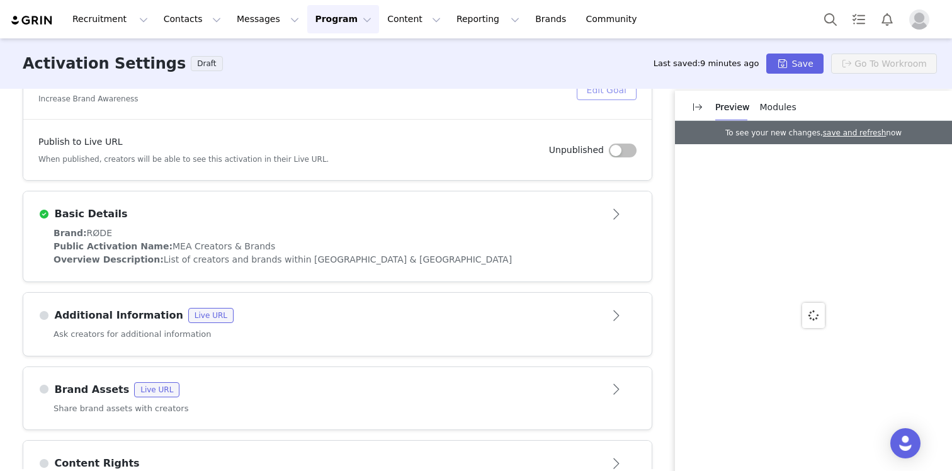
scroll to position [227, 0]
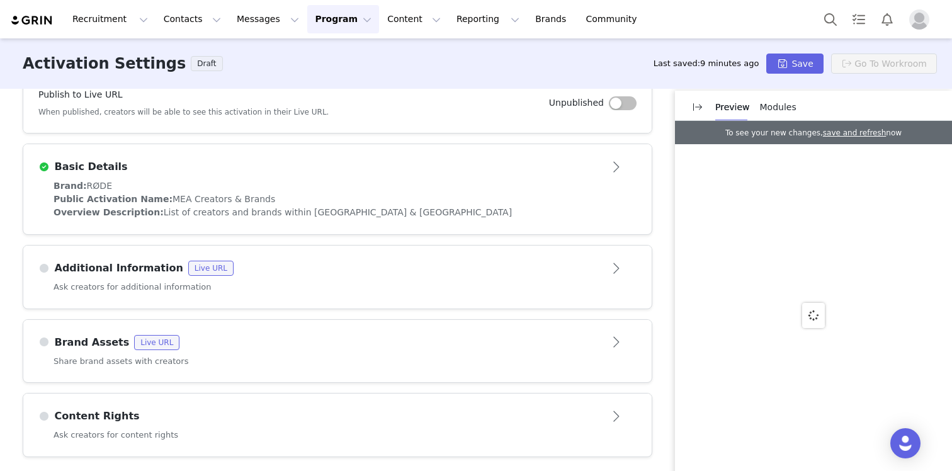
click at [336, 270] on div "Additional Information Live URL" at bounding box center [316, 268] width 556 height 15
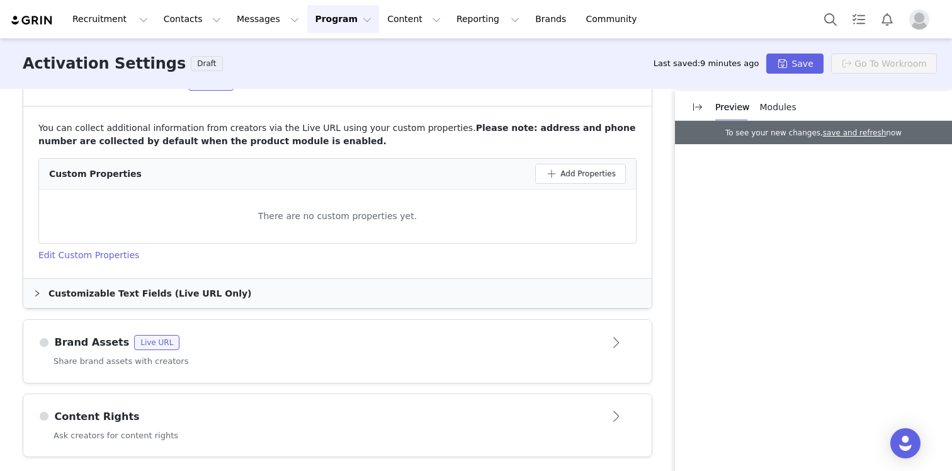
click at [314, 336] on div "Brand Assets Live URL" at bounding box center [316, 342] width 556 height 15
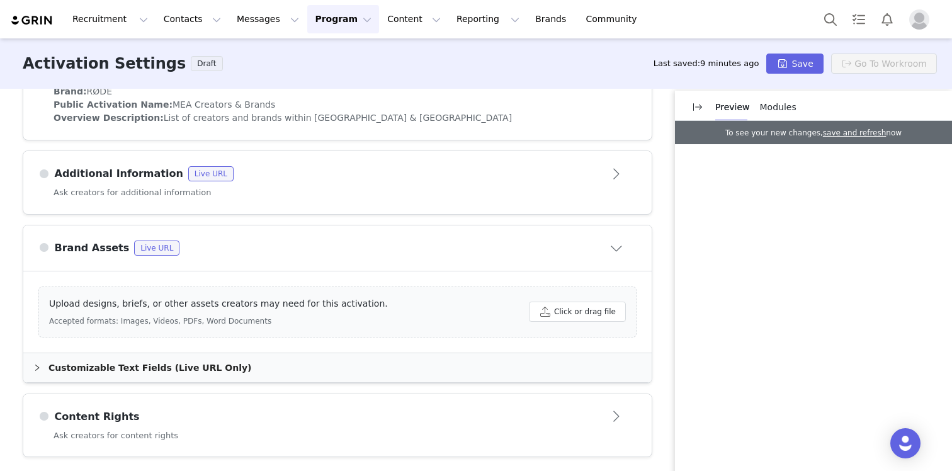
click at [313, 427] on article "Content Rights" at bounding box center [337, 411] width 628 height 35
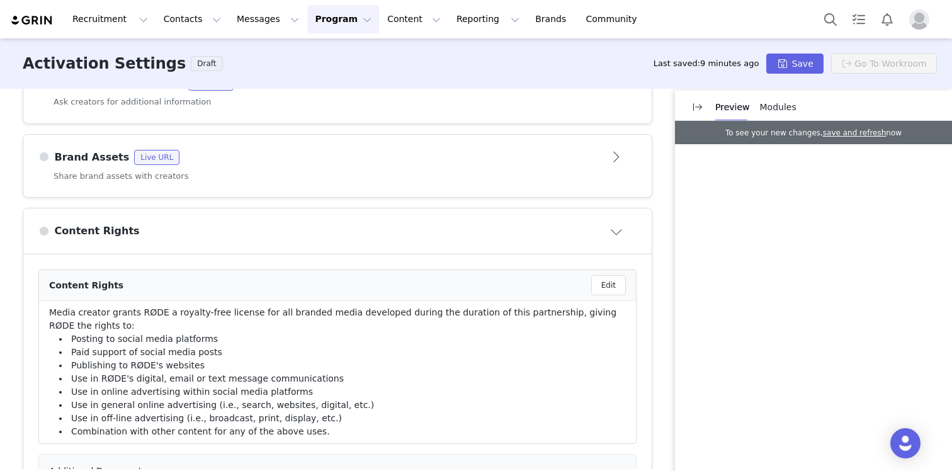
scroll to position [505, 0]
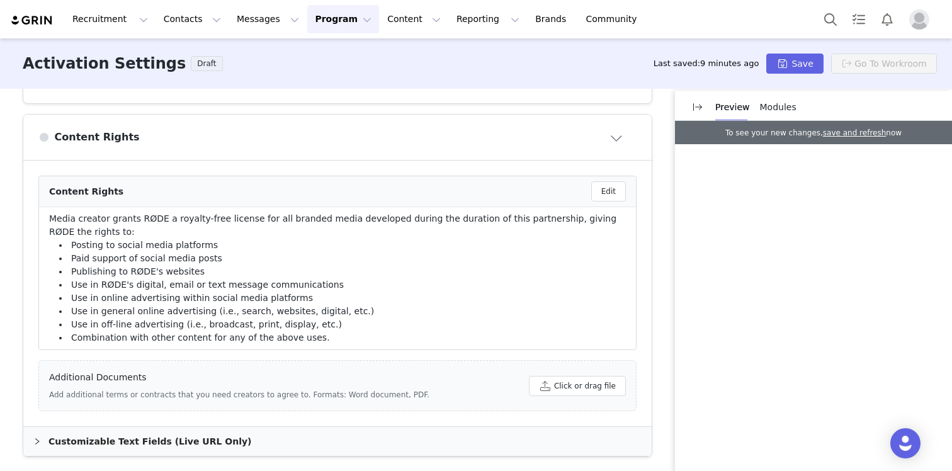
click at [291, 432] on div "Customizable Text Fields (Live URL Only)" at bounding box center [337, 441] width 628 height 29
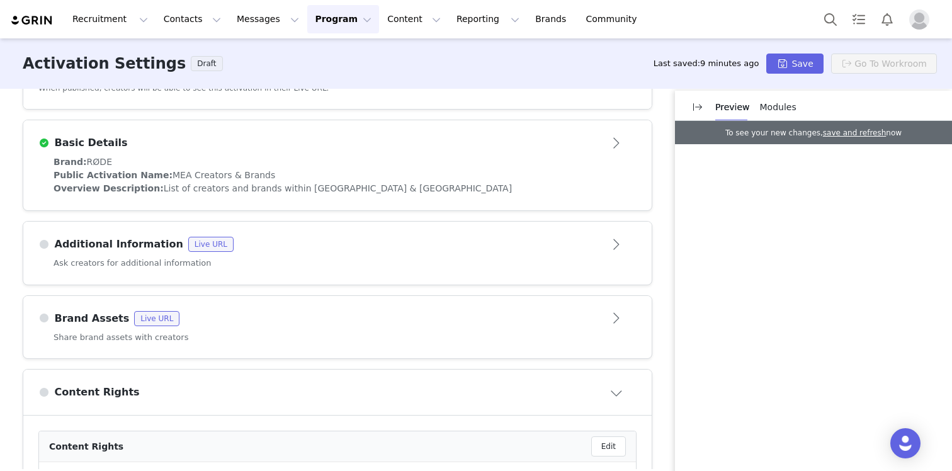
scroll to position [0, 0]
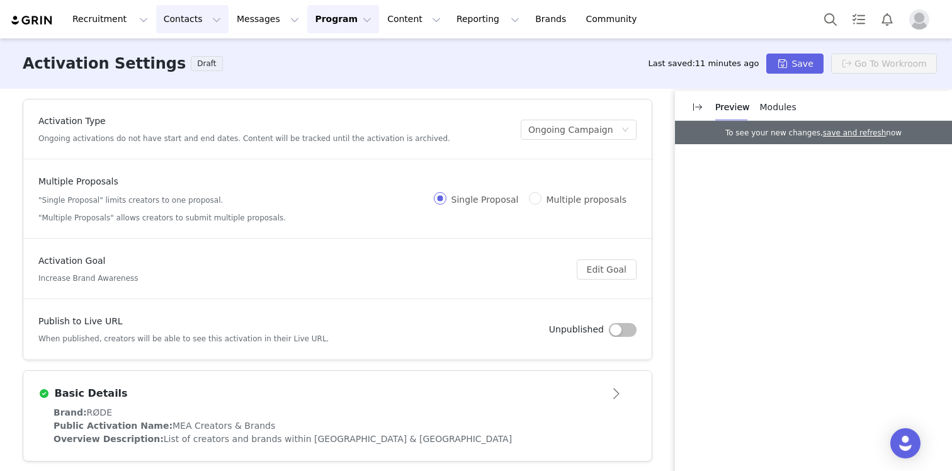
click at [191, 16] on button "Contacts Contacts" at bounding box center [192, 19] width 72 height 28
click at [189, 54] on p "Creators" at bounding box center [176, 55] width 38 height 13
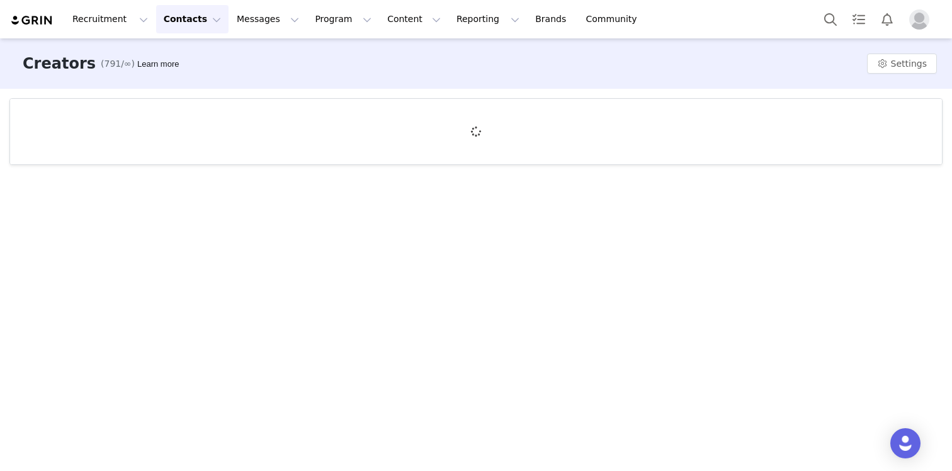
click at [201, 21] on button "Contacts Contacts" at bounding box center [192, 19] width 72 height 28
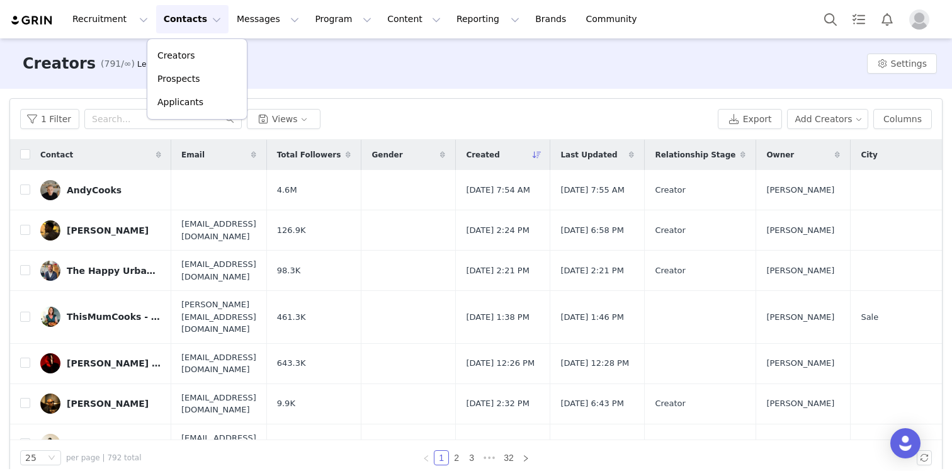
click at [201, 21] on button "Contacts Contacts" at bounding box center [192, 19] width 72 height 28
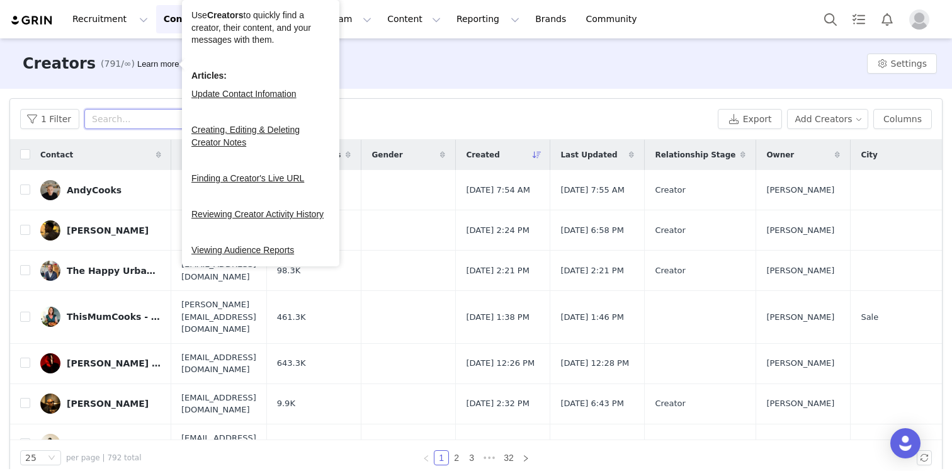
click at [125, 121] on input "text" at bounding box center [162, 119] width 157 height 20
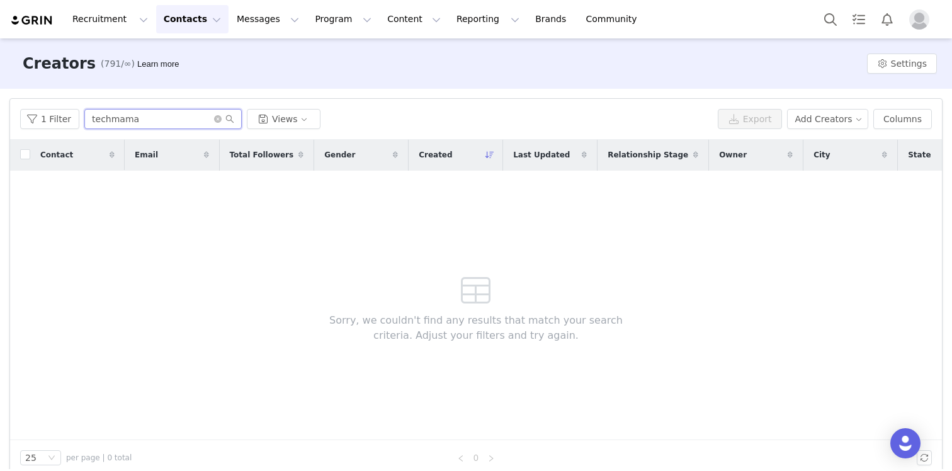
type input "techmama"
click at [190, 13] on button "Contacts Contacts" at bounding box center [192, 19] width 72 height 28
click at [184, 77] on p "Prospects" at bounding box center [178, 78] width 42 height 13
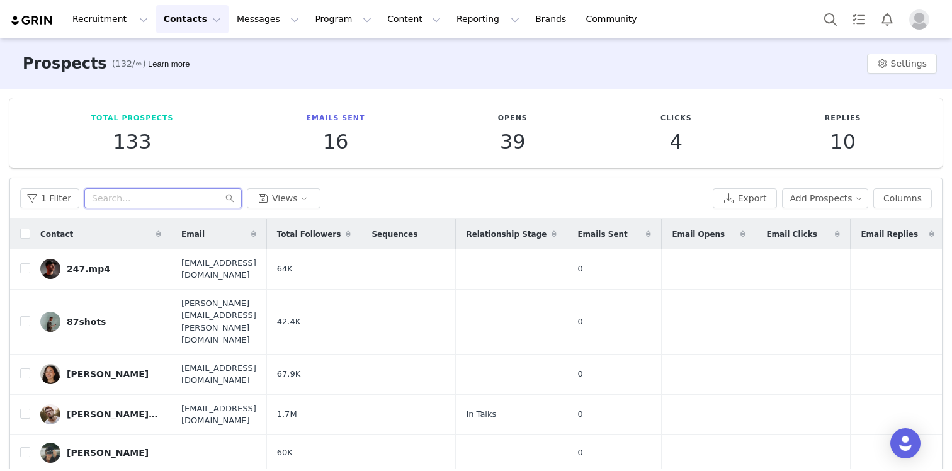
click at [162, 196] on input "text" at bounding box center [162, 198] width 157 height 20
paste input "techmama"
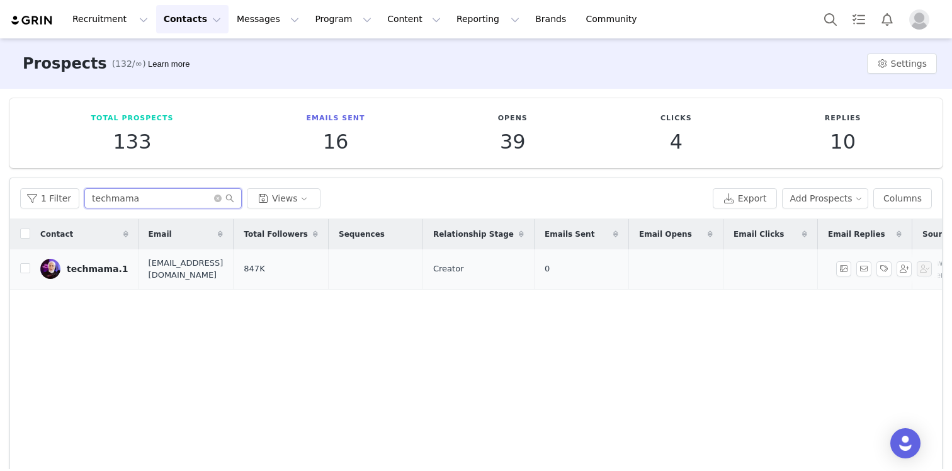
type input "techmama"
click at [90, 268] on div "techmama.1" at bounding box center [98, 269] width 62 height 10
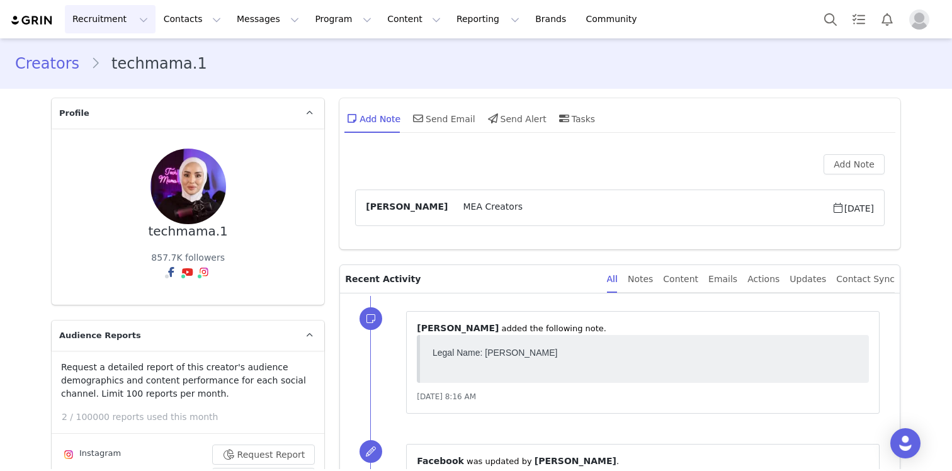
click at [119, 21] on button "Recruitment Recruitment" at bounding box center [110, 19] width 91 height 28
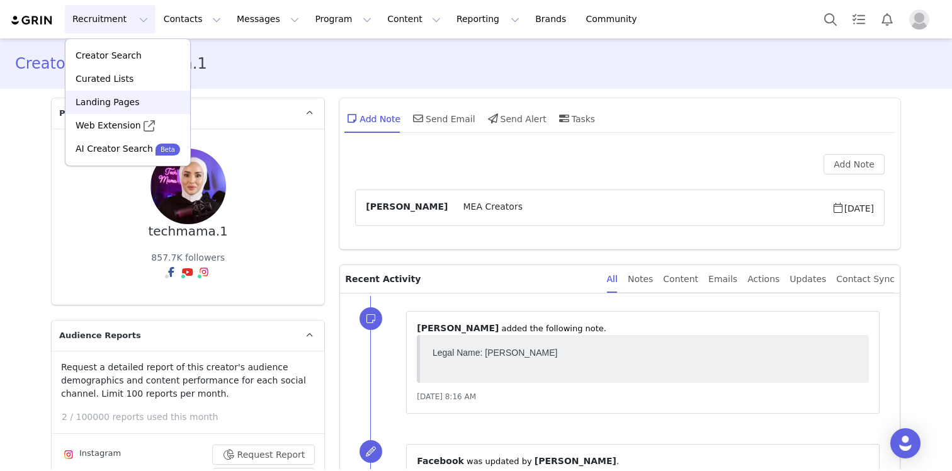
click at [107, 105] on p "Landing Pages" at bounding box center [108, 102] width 64 height 13
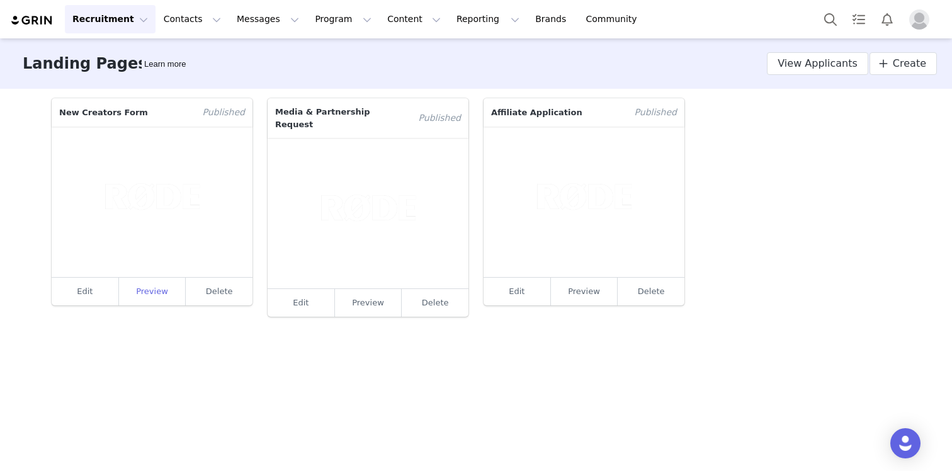
click at [156, 294] on link "Preview" at bounding box center [152, 292] width 67 height 28
click at [94, 285] on link "Edit" at bounding box center [85, 292] width 67 height 28
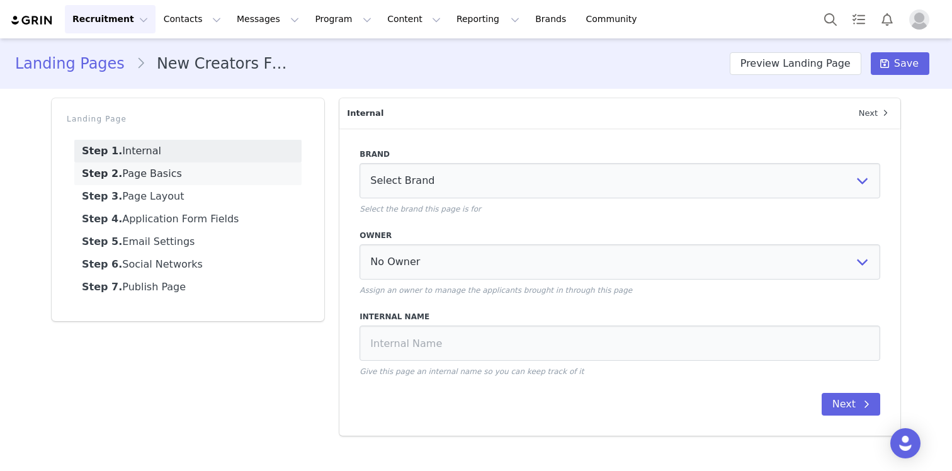
click at [209, 181] on link "Step 2. Page Basics" at bounding box center [187, 173] width 227 height 23
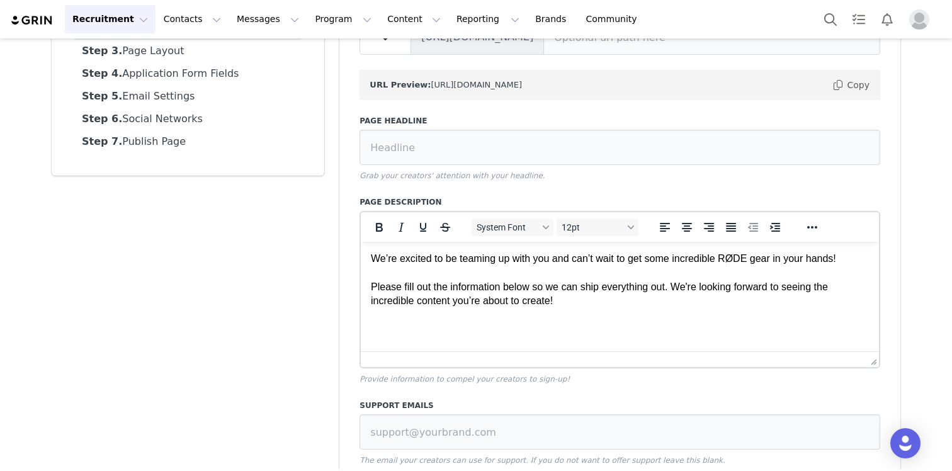
scroll to position [42, 0]
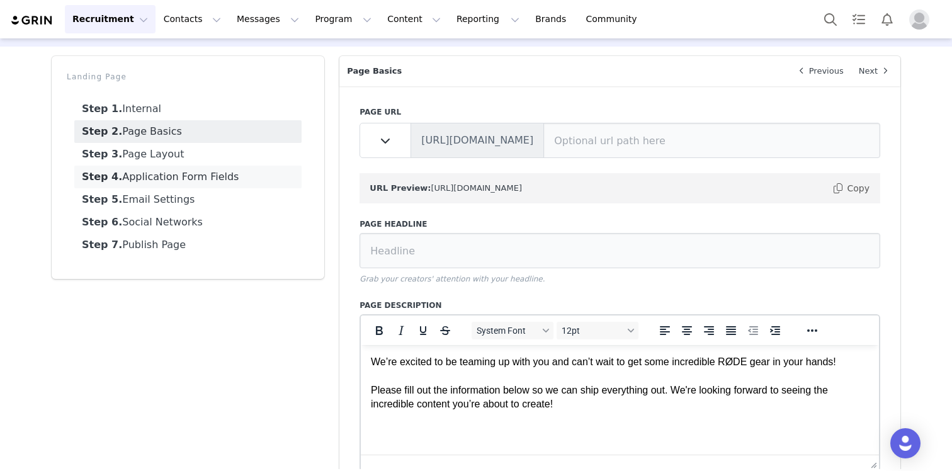
click at [162, 183] on link "Step 4. Application Form Fields" at bounding box center [187, 177] width 227 height 23
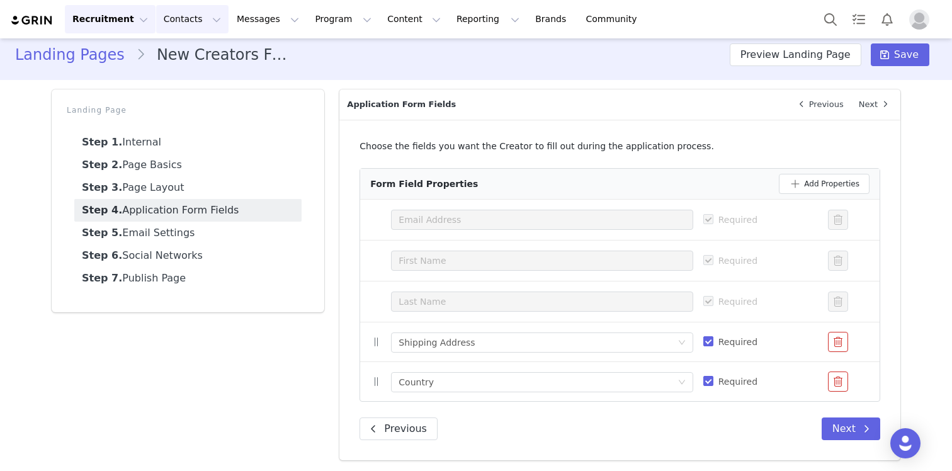
click at [178, 26] on button "Contacts Contacts" at bounding box center [192, 19] width 72 height 28
click at [189, 55] on p "Creators" at bounding box center [176, 55] width 38 height 13
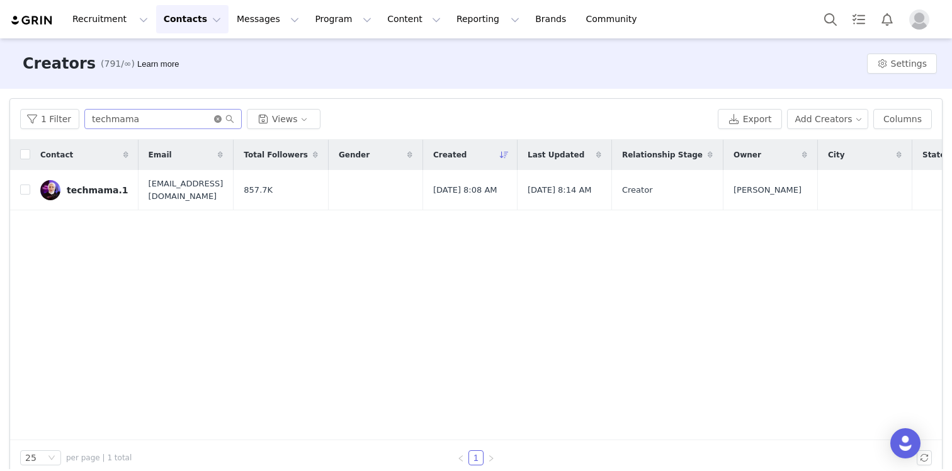
click at [214, 119] on icon "icon: close-circle" at bounding box center [218, 119] width 8 height 8
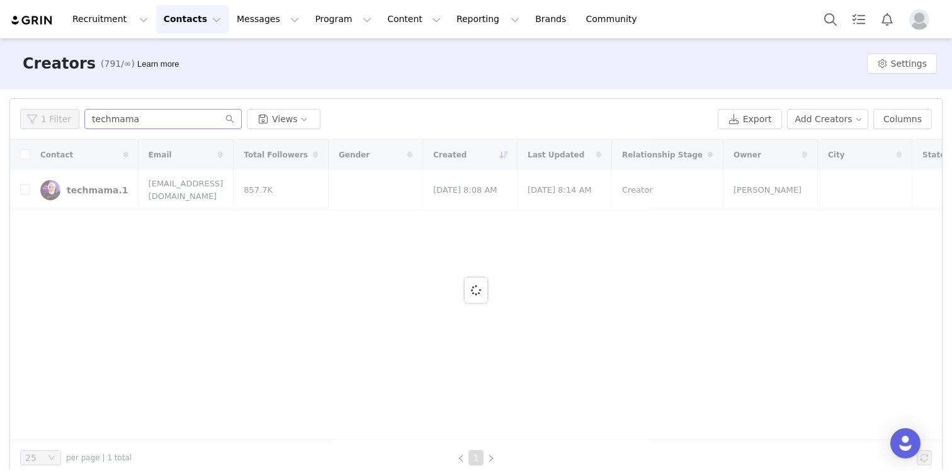
click at [330, 68] on div "Creators (791/∞) Learn more Settings" at bounding box center [476, 63] width 952 height 50
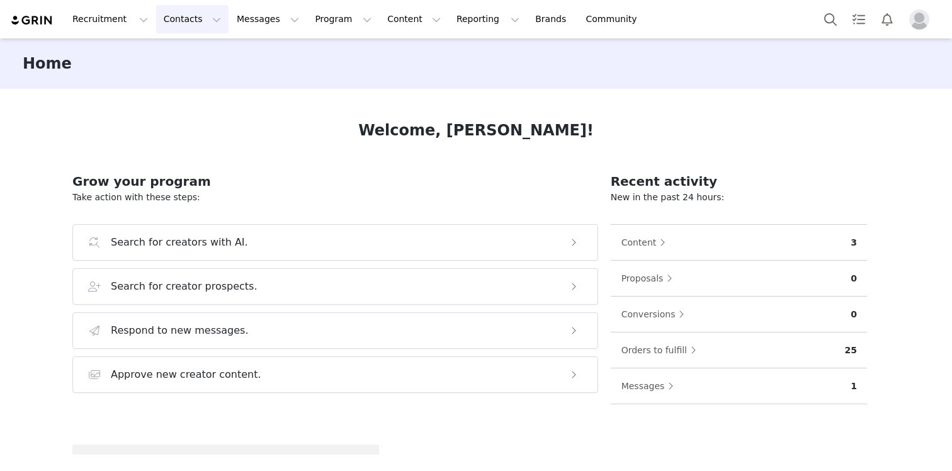
click at [185, 11] on button "Contacts Contacts" at bounding box center [192, 19] width 72 height 28
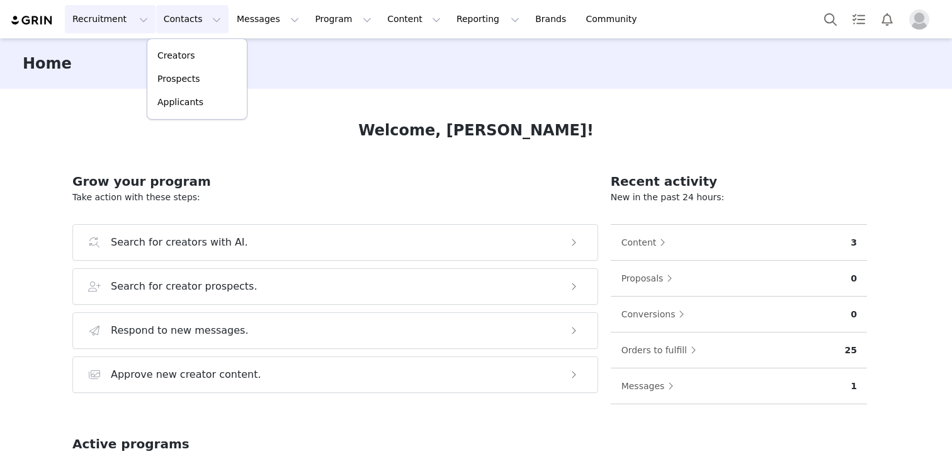
click at [101, 16] on button "Recruitment Recruitment" at bounding box center [110, 19] width 91 height 28
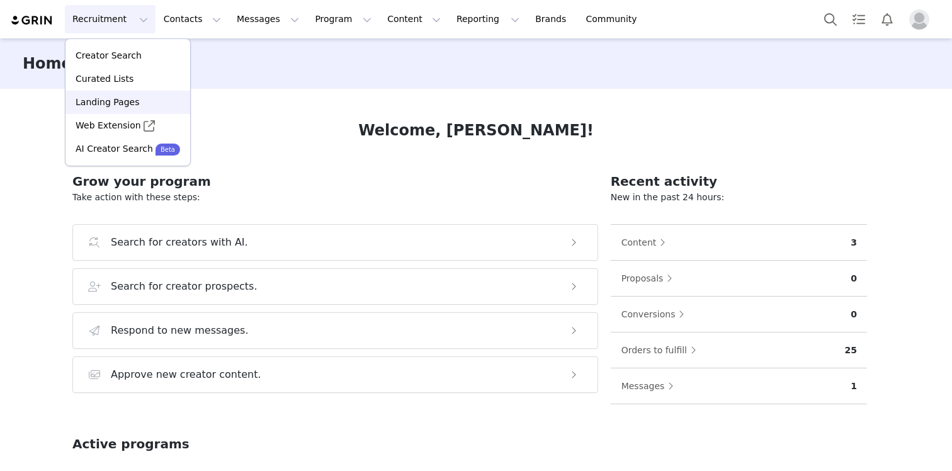
click at [109, 103] on p "Landing Pages" at bounding box center [108, 102] width 64 height 13
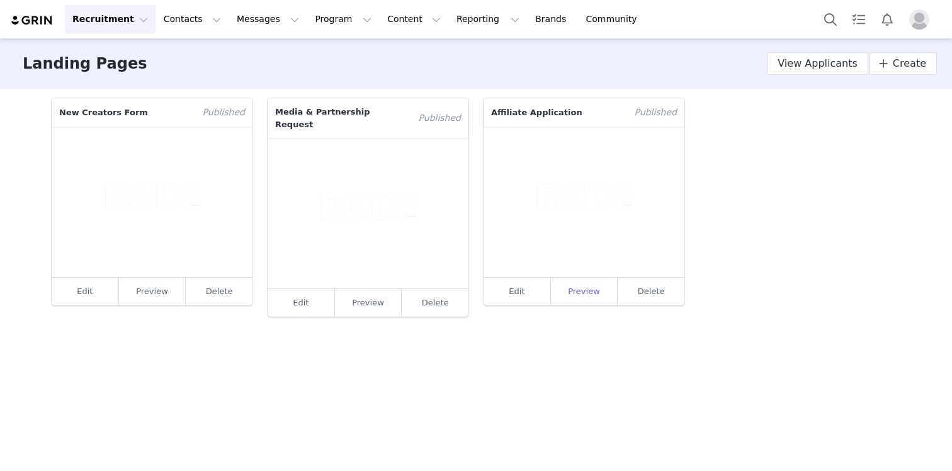
click at [587, 295] on link "Preview" at bounding box center [584, 292] width 67 height 28
click at [560, 353] on main "Landing Pages Learn more View Applicants Create New Creators Form Published Edi…" at bounding box center [476, 253] width 952 height 431
click at [533, 290] on link "Edit" at bounding box center [516, 292] width 67 height 28
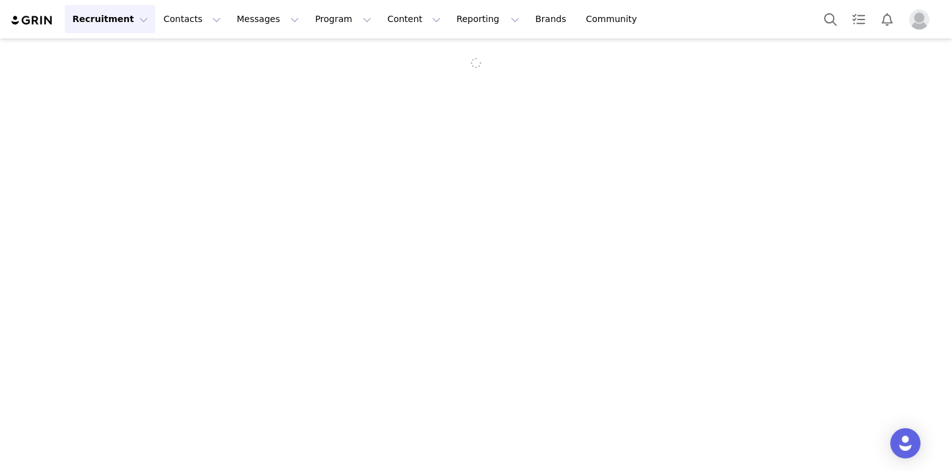
select select "b8b09965-b7f9-451b-ac7a-c66c143989b6"
select select "84907d17-0ad8-4043-9ccf-ecfa394f97cd"
type input "Affiliate Application"
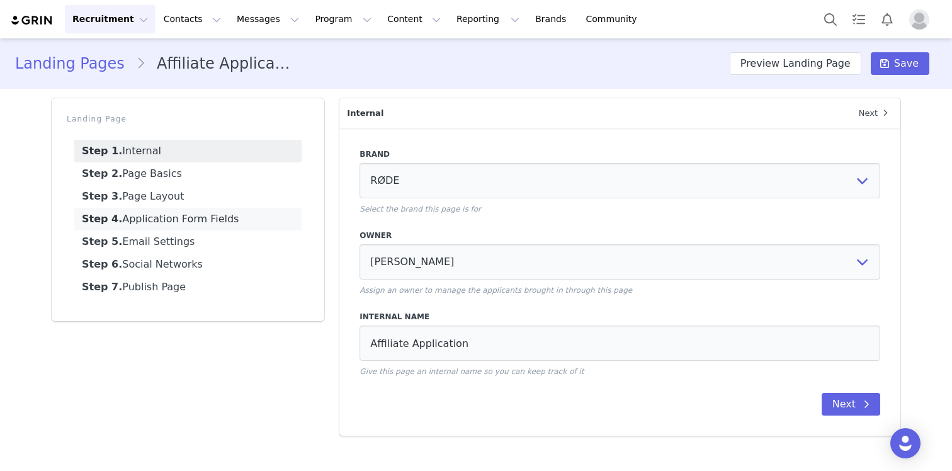
click at [159, 217] on link "Step 4. Application Form Fields" at bounding box center [187, 219] width 227 height 23
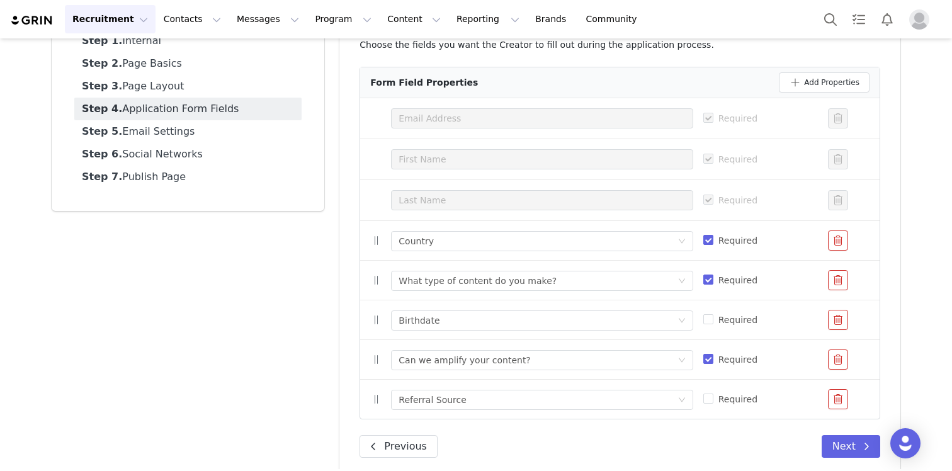
scroll to position [115, 0]
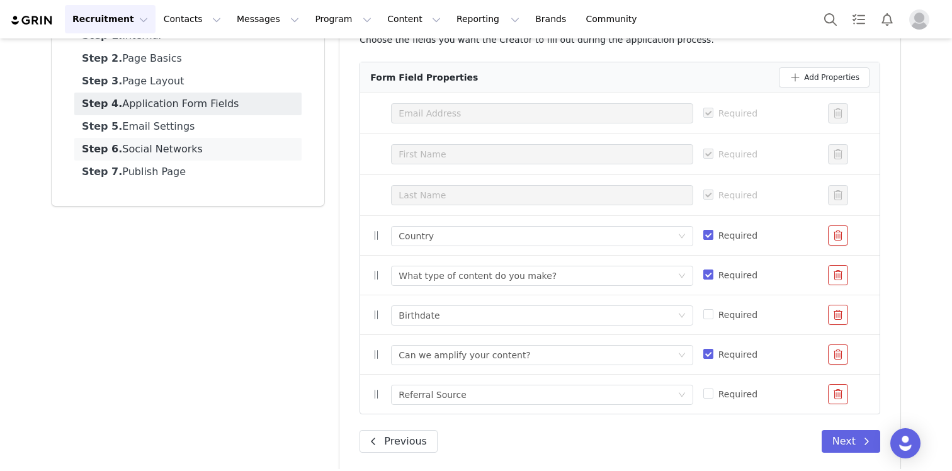
click at [209, 157] on link "Step 6. Social Networks" at bounding box center [187, 149] width 227 height 23
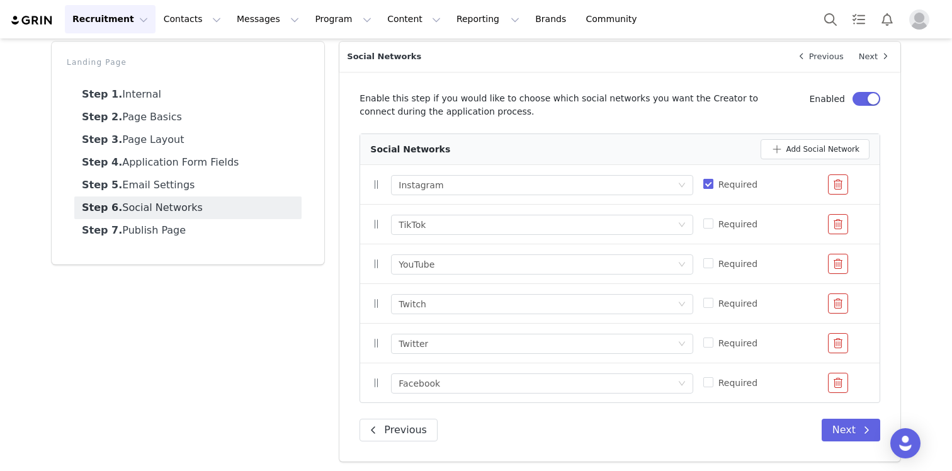
click at [711, 187] on input "Required" at bounding box center [708, 184] width 10 height 10
checkbox input "false"
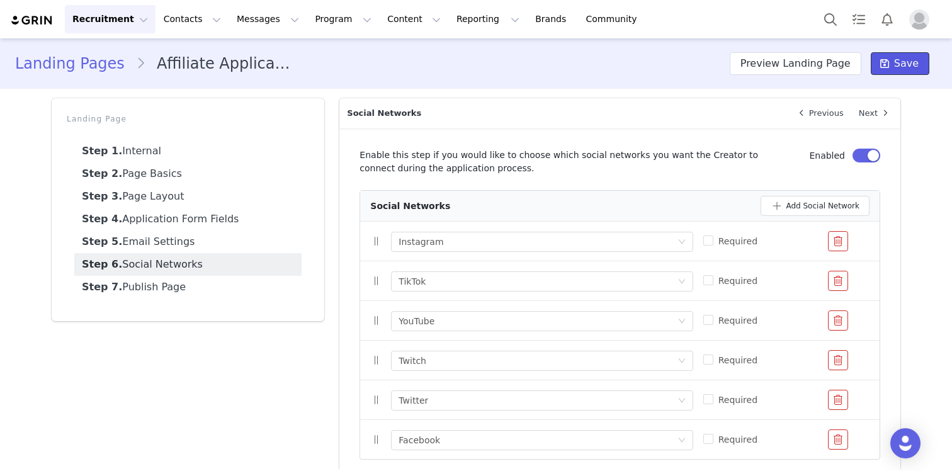
click at [898, 63] on span "Save" at bounding box center [906, 63] width 25 height 15
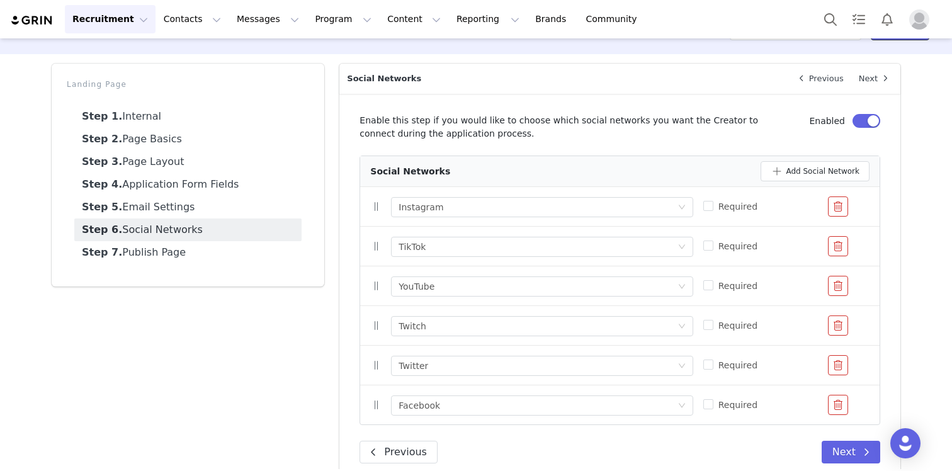
scroll to position [57, 0]
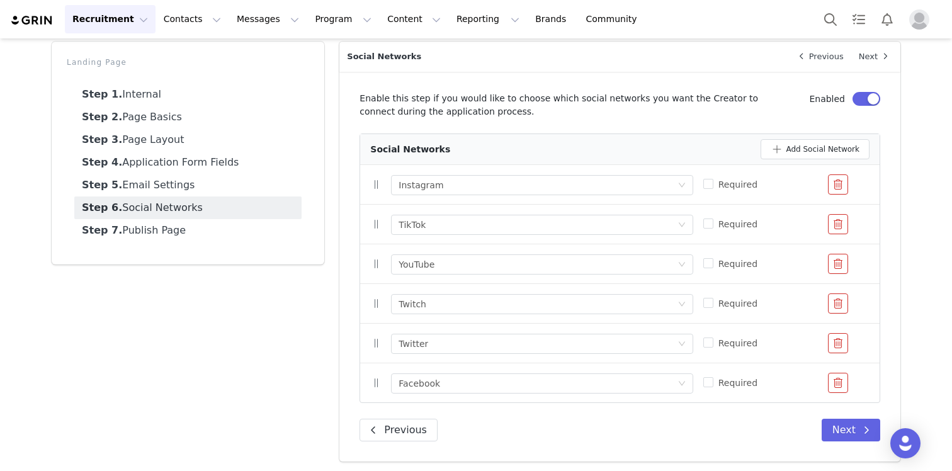
click at [259, 402] on div "Landing Page Step 1. Internal Step 2. Page Basics Step 3. Page Layout Step 4. A…" at bounding box center [188, 251] width 288 height 435
click at [814, 145] on button "Add Social Network" at bounding box center [814, 149] width 109 height 20
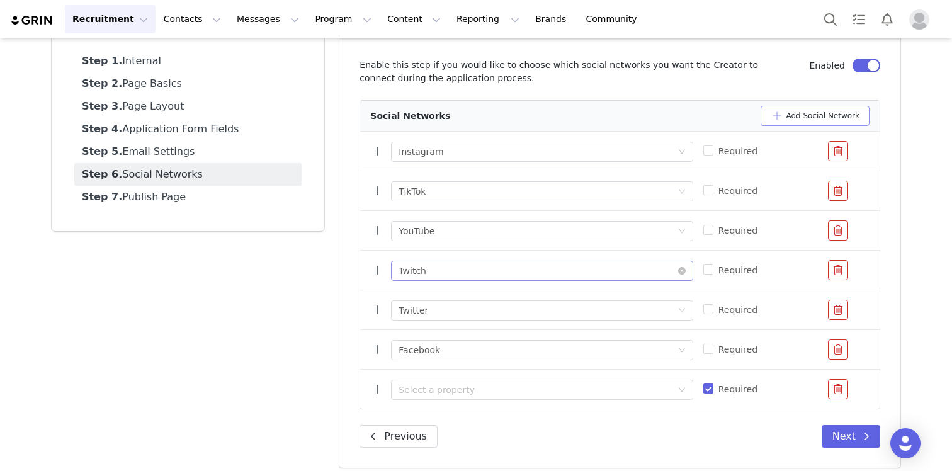
scroll to position [96, 0]
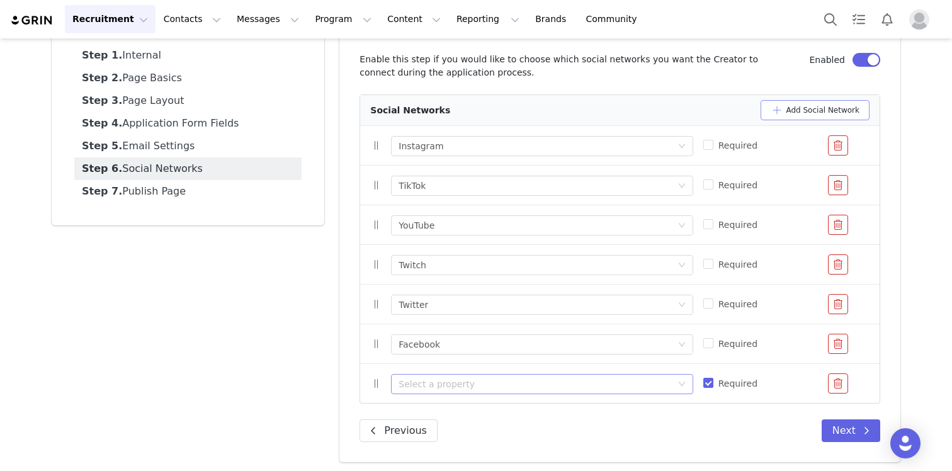
click at [461, 380] on div "Select a property" at bounding box center [534, 384] width 273 height 13
type input "Must"
click at [839, 385] on button "button" at bounding box center [838, 383] width 20 height 20
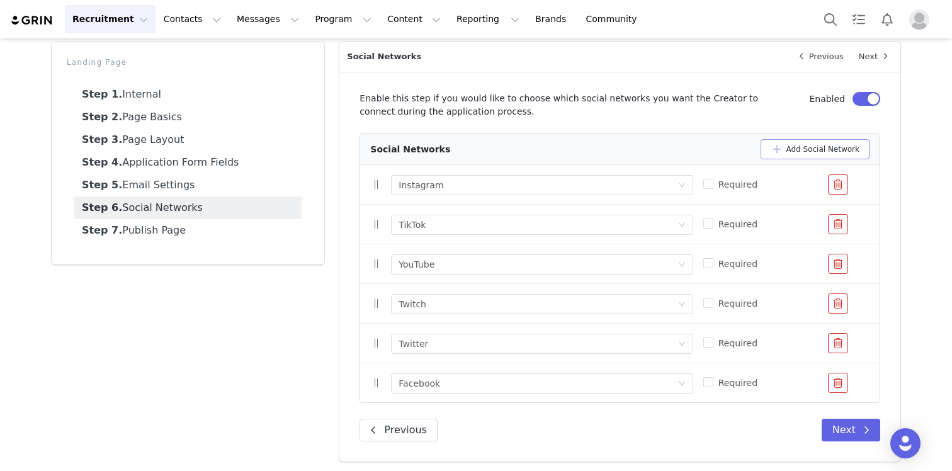
click at [803, 146] on button "Add Social Network" at bounding box center [814, 149] width 109 height 20
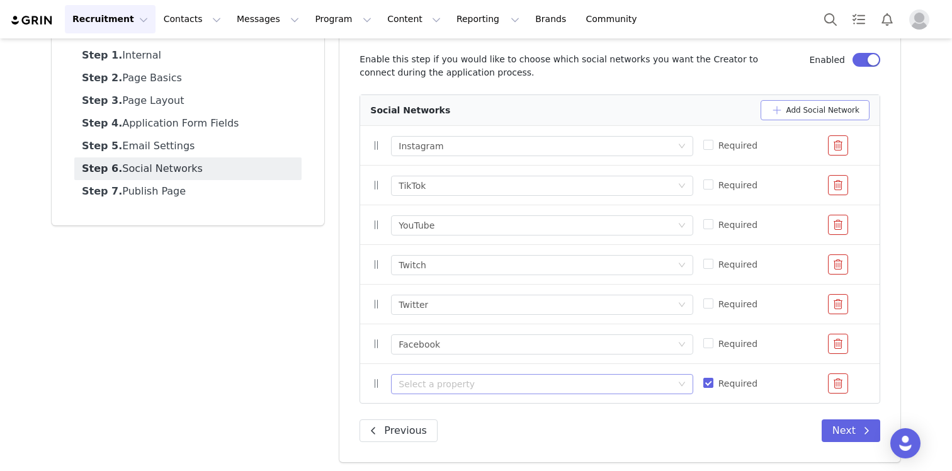
click at [517, 378] on div "Select a property" at bounding box center [534, 384] width 273 height 13
type input "Please add"
click at [215, 354] on div "Landing Page Step 1. Internal Step 2. Page Basics Step 3. Page Layout Step 4. A…" at bounding box center [188, 232] width 288 height 475
click at [837, 384] on button "button" at bounding box center [838, 383] width 20 height 20
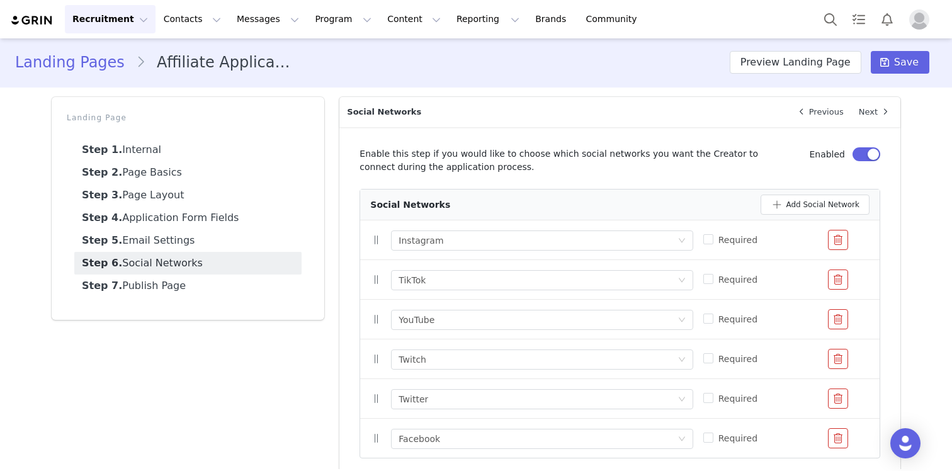
scroll to position [0, 0]
click at [717, 242] on span "Required" at bounding box center [737, 241] width 49 height 10
click at [713, 242] on input "Required" at bounding box center [708, 240] width 10 height 10
checkbox input "true"
click at [897, 64] on span "Save" at bounding box center [906, 63] width 25 height 15
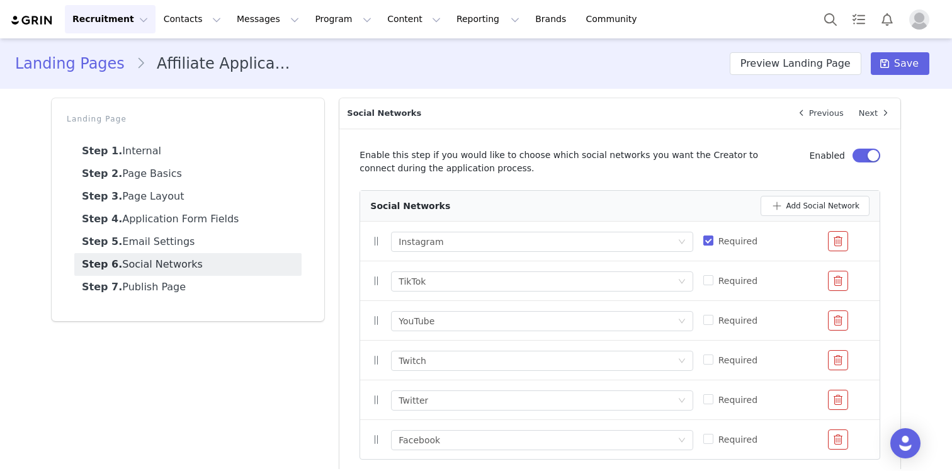
click at [436, 332] on div "Select a property YouTube" at bounding box center [542, 320] width 302 height 29
click at [436, 359] on div "Select a property Twitch" at bounding box center [537, 360] width 278 height 19
click at [127, 18] on button "Recruitment Recruitment" at bounding box center [110, 19] width 91 height 28
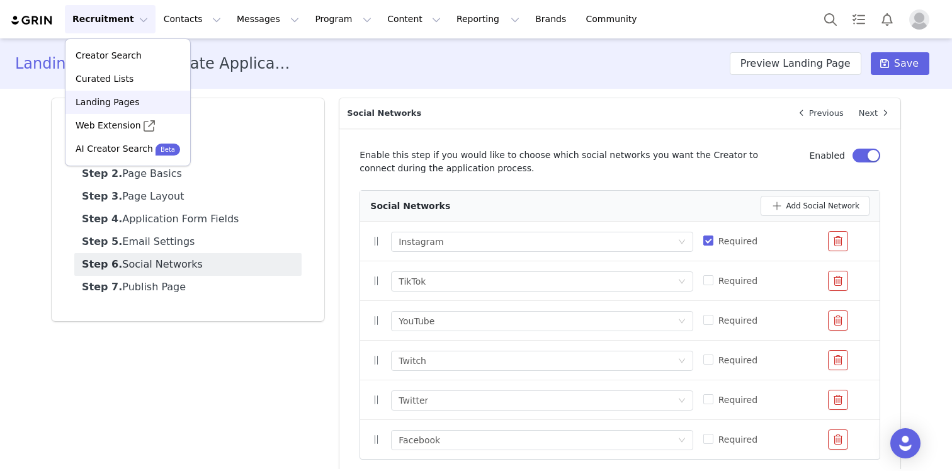
click at [119, 99] on p "Landing Pages" at bounding box center [108, 102] width 64 height 13
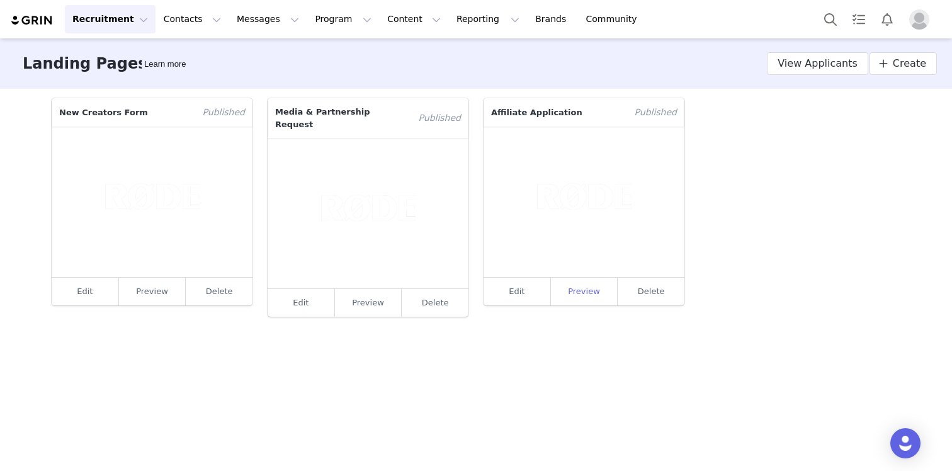
click at [584, 293] on link "Preview" at bounding box center [584, 292] width 67 height 28
